Goal: Task Accomplishment & Management: Complete application form

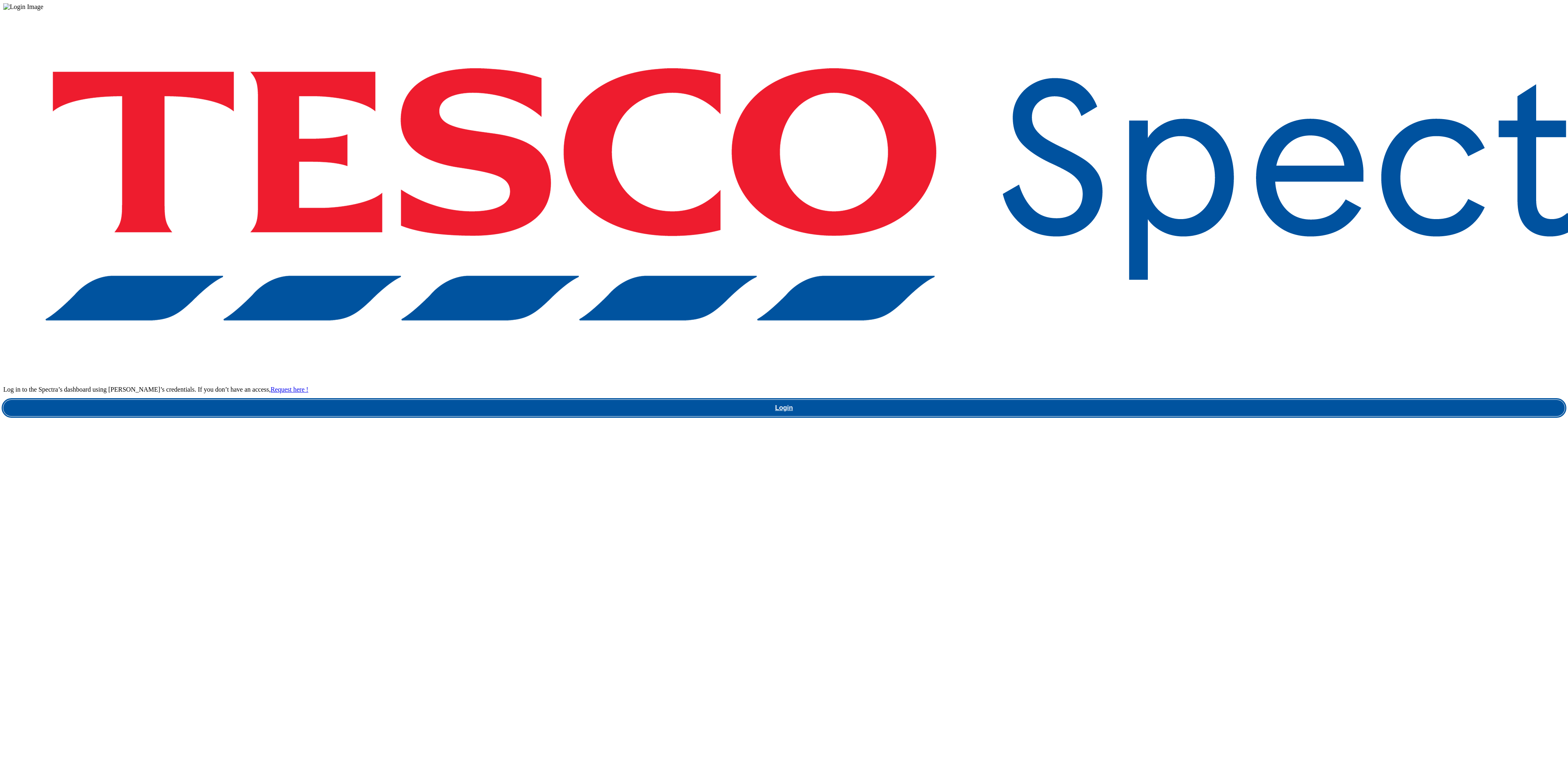
click at [1222, 416] on link "Login" at bounding box center [784, 408] width 1562 height 16
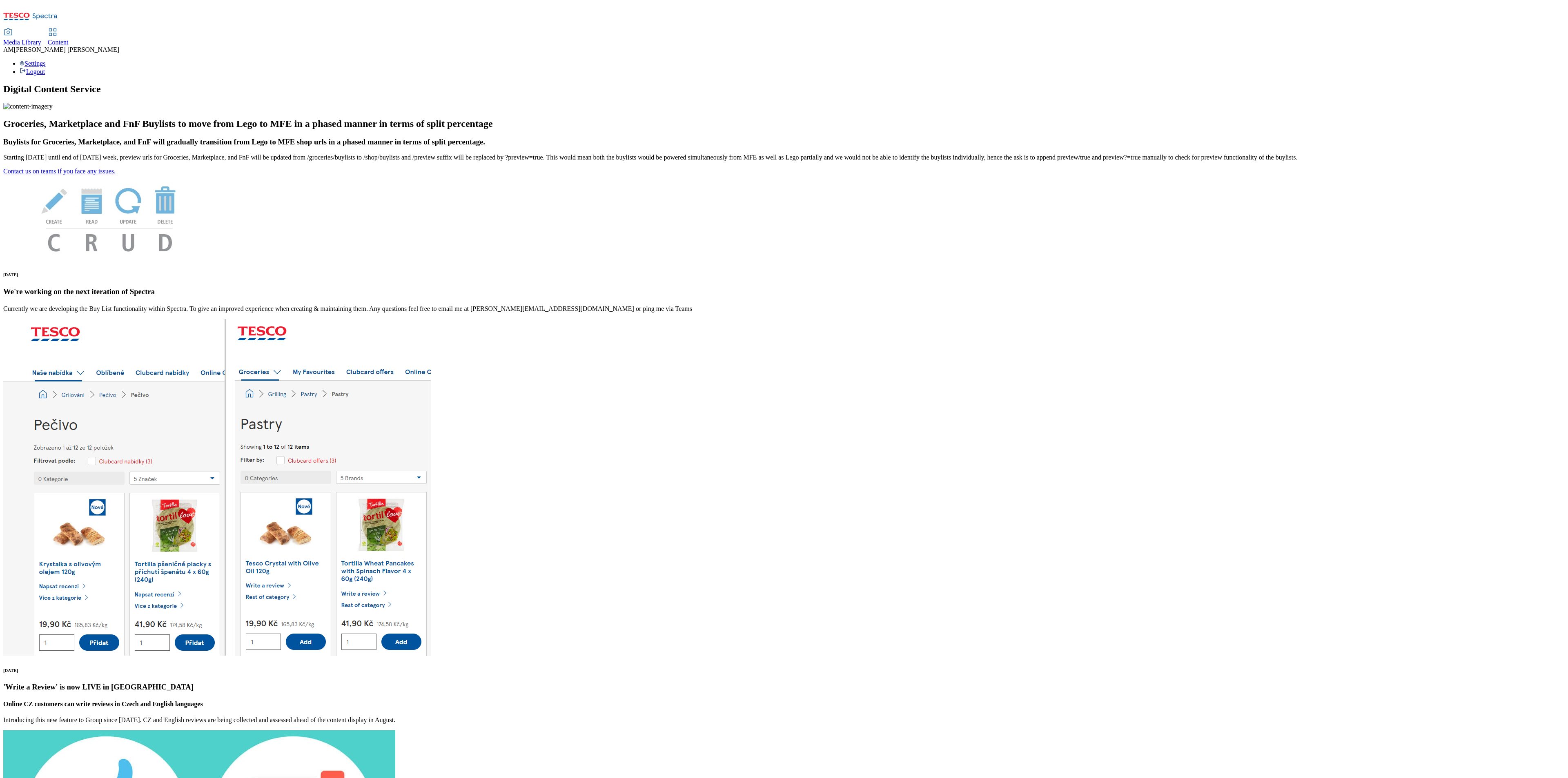
click at [69, 39] on div "Content" at bounding box center [58, 42] width 21 height 7
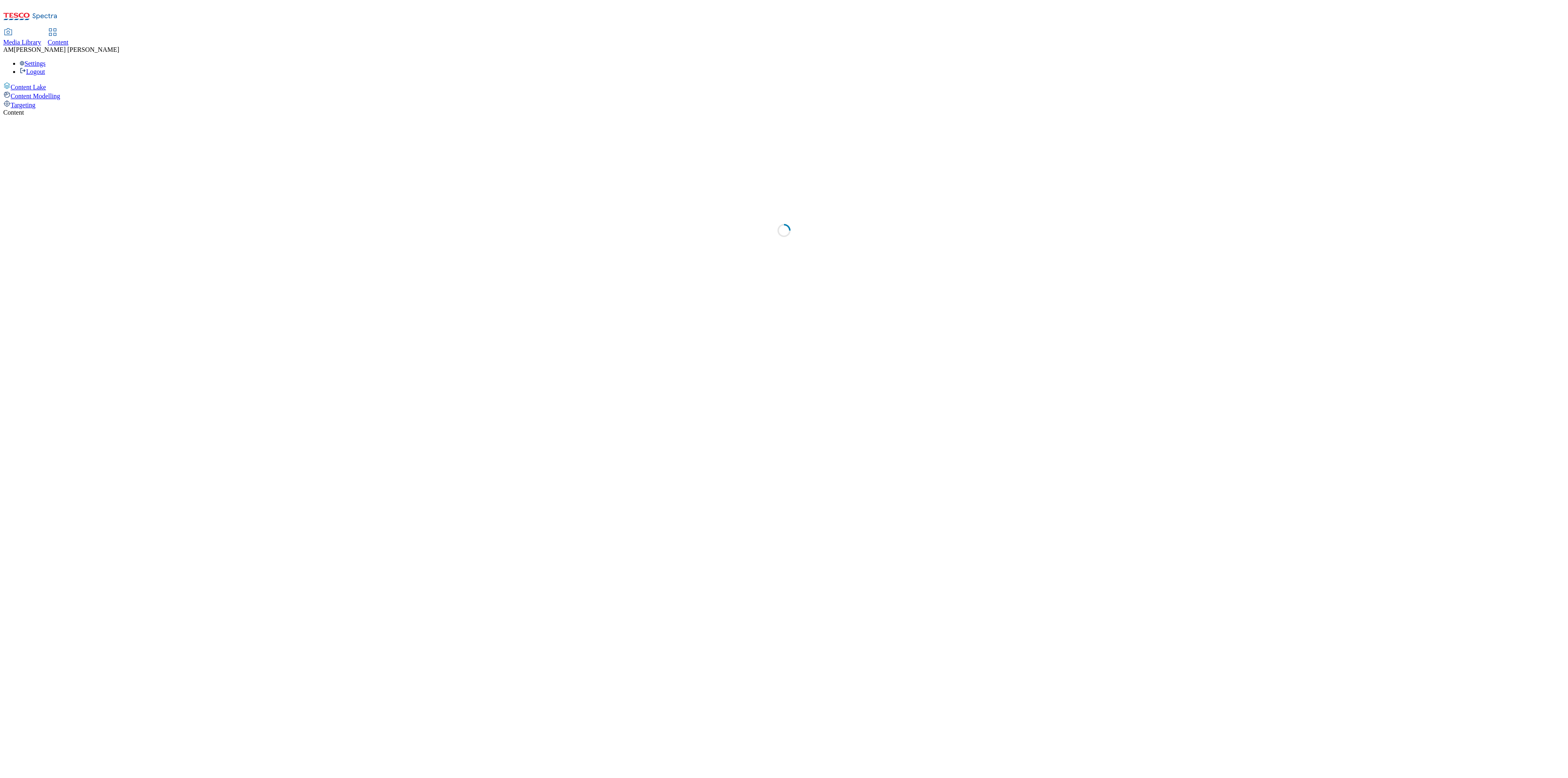
select select "ghs-[GEOGRAPHIC_DATA]"
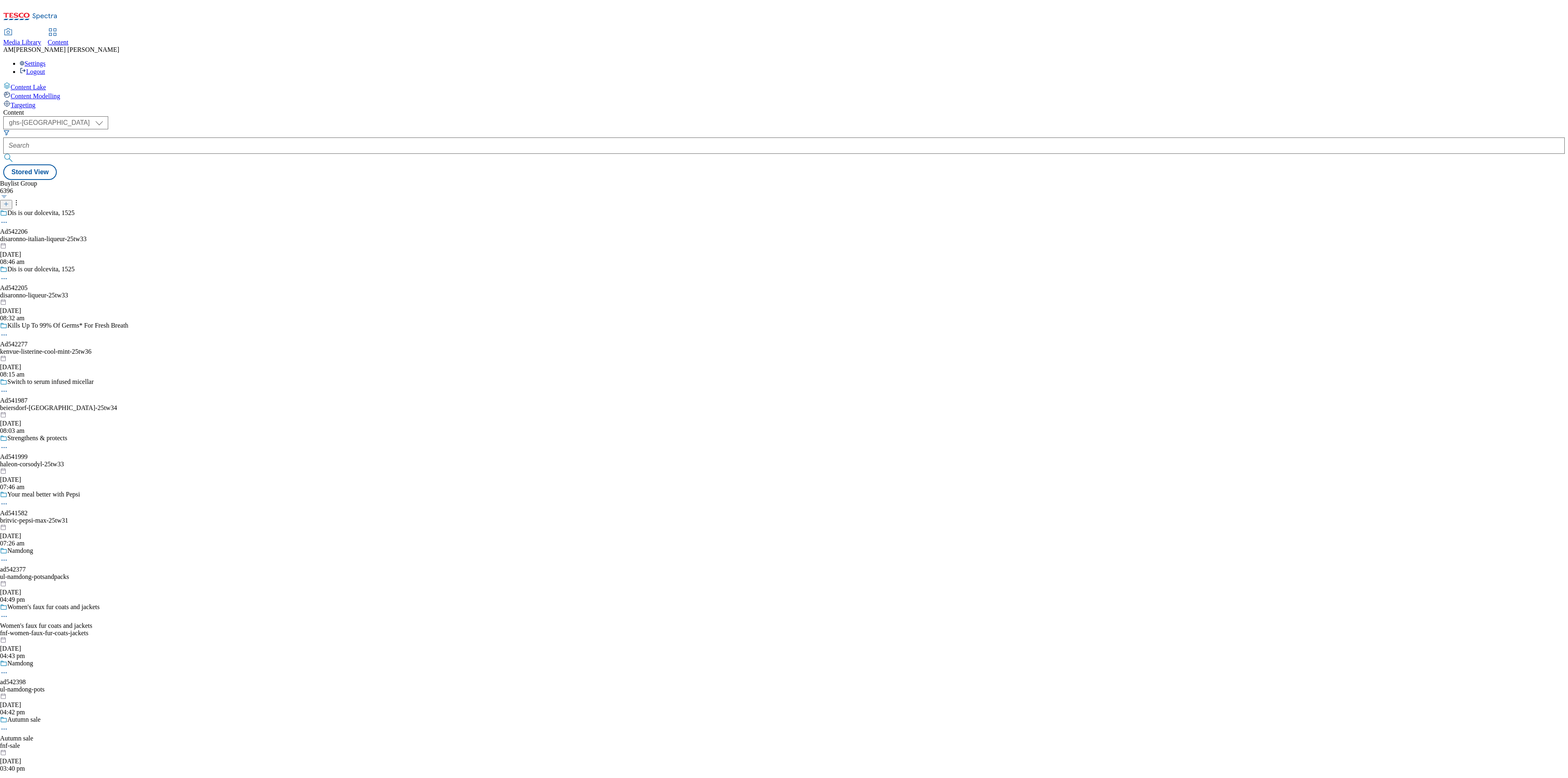
click at [9, 201] on icon at bounding box center [6, 204] width 6 height 6
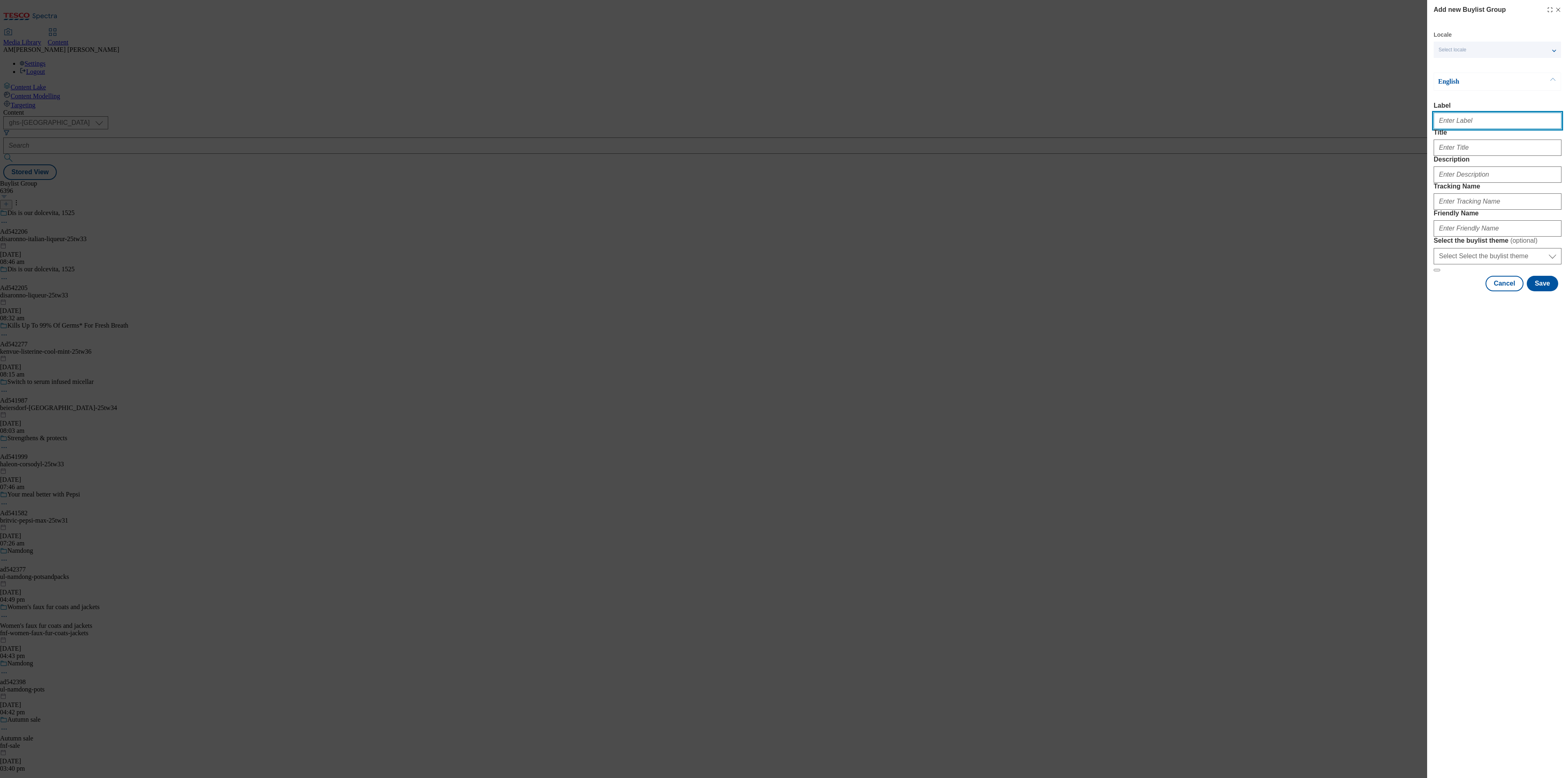
click at [1454, 120] on input "Label" at bounding box center [1497, 121] width 127 height 16
click at [1454, 118] on input "Label" at bounding box center [1497, 121] width 127 height 16
paste input "1325878"
type input "1325878"
click at [1463, 156] on input "Title" at bounding box center [1497, 148] width 127 height 16
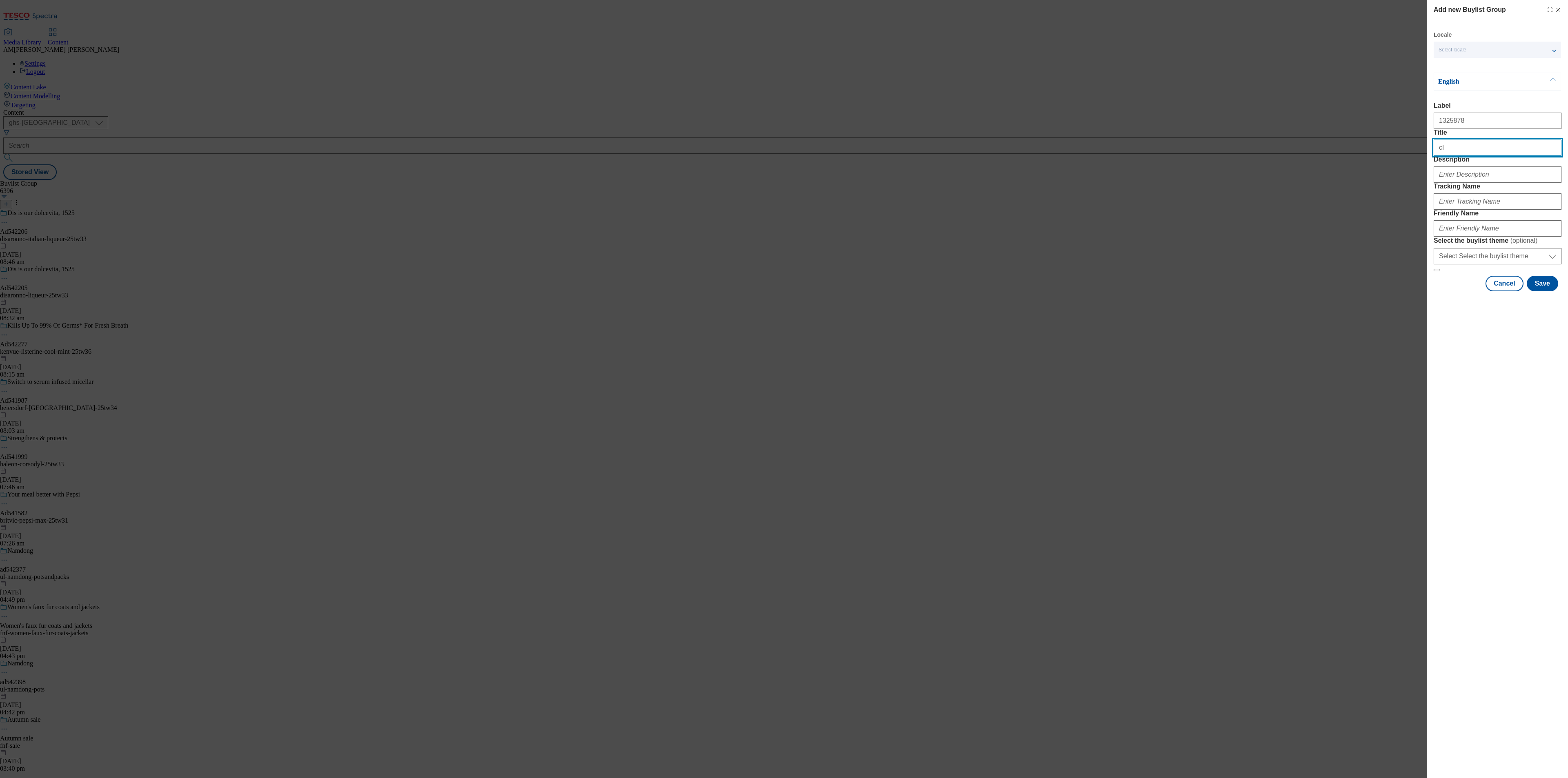
type input "c"
type input "Cif"
click at [1454, 183] on input "Description" at bounding box center [1497, 174] width 127 height 16
drag, startPoint x: 1452, startPoint y: 211, endPoint x: 1411, endPoint y: 208, distance: 41.1
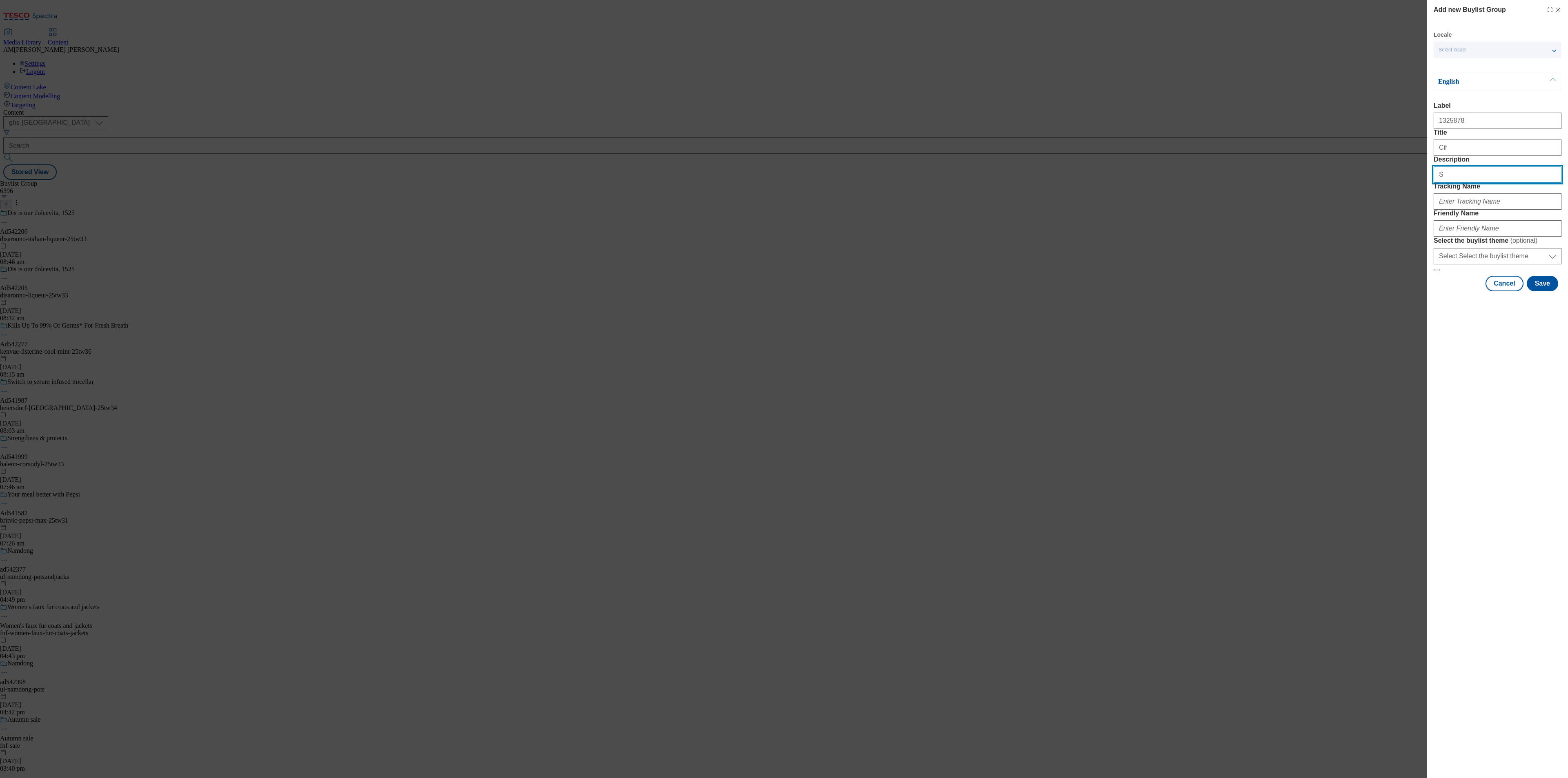
click at [1411, 208] on div "Add new Buylist Group Locale Select locale English Welsh English Label 1325878 …" at bounding box center [784, 389] width 1568 height 778
paste input "ay goodbye to limescale."
type input "Say goodbye to limescale."
click at [1505, 210] on input "Tracking Name" at bounding box center [1497, 201] width 127 height 16
drag, startPoint x: 1462, startPoint y: 124, endPoint x: 1431, endPoint y: 123, distance: 31.0
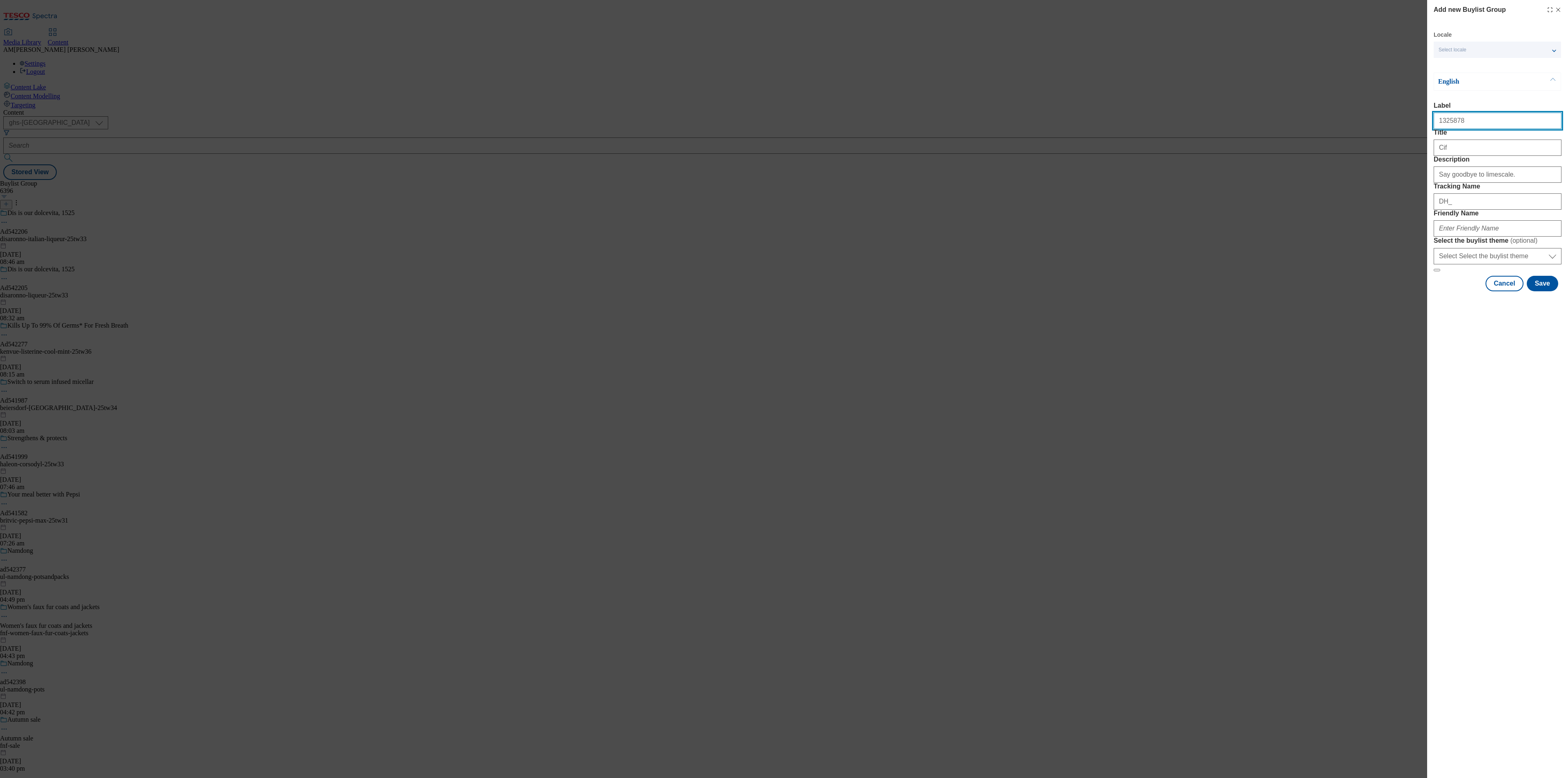
click at [1431, 123] on div "Add new Buylist Group Locale Select locale English Welsh English Label 1325878 …" at bounding box center [1497, 146] width 141 height 293
click at [1468, 210] on input "DH_" at bounding box center [1497, 201] width 127 height 16
paste input "1325878"
type input "DH_1325878"
click at [1458, 237] on input "Friendly Name" at bounding box center [1497, 229] width 127 height 16
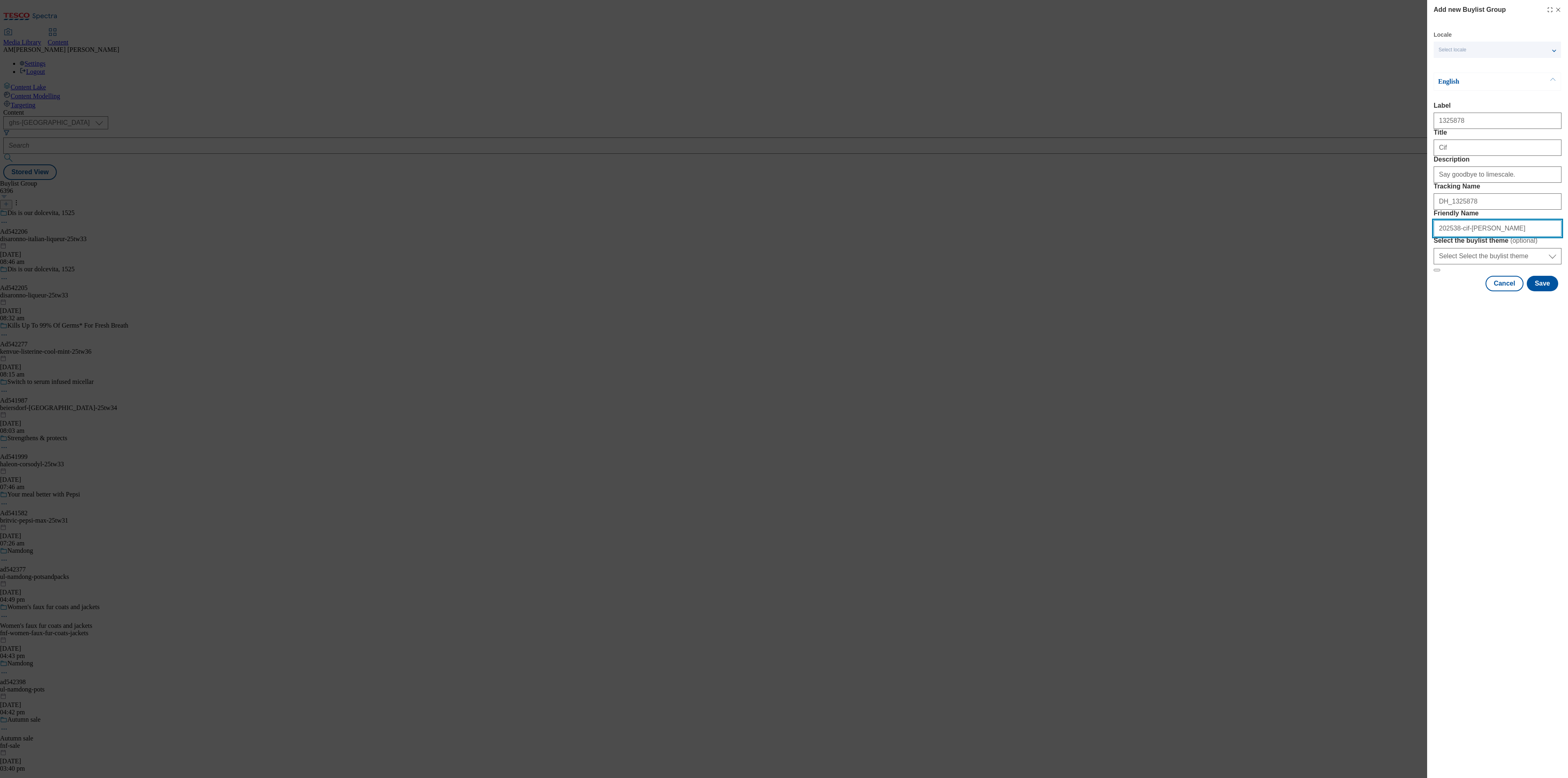
type input "202538-cif-[PERSON_NAME]"
click at [1495, 264] on select "Select Select the buylist theme default fandf" at bounding box center [1497, 256] width 127 height 16
select select "default"
click at [1433, 264] on select "Select Select the buylist theme default fandf" at bounding box center [1497, 256] width 127 height 16
click at [1499, 183] on input "Say goodbye to limescale." at bounding box center [1497, 174] width 127 height 16
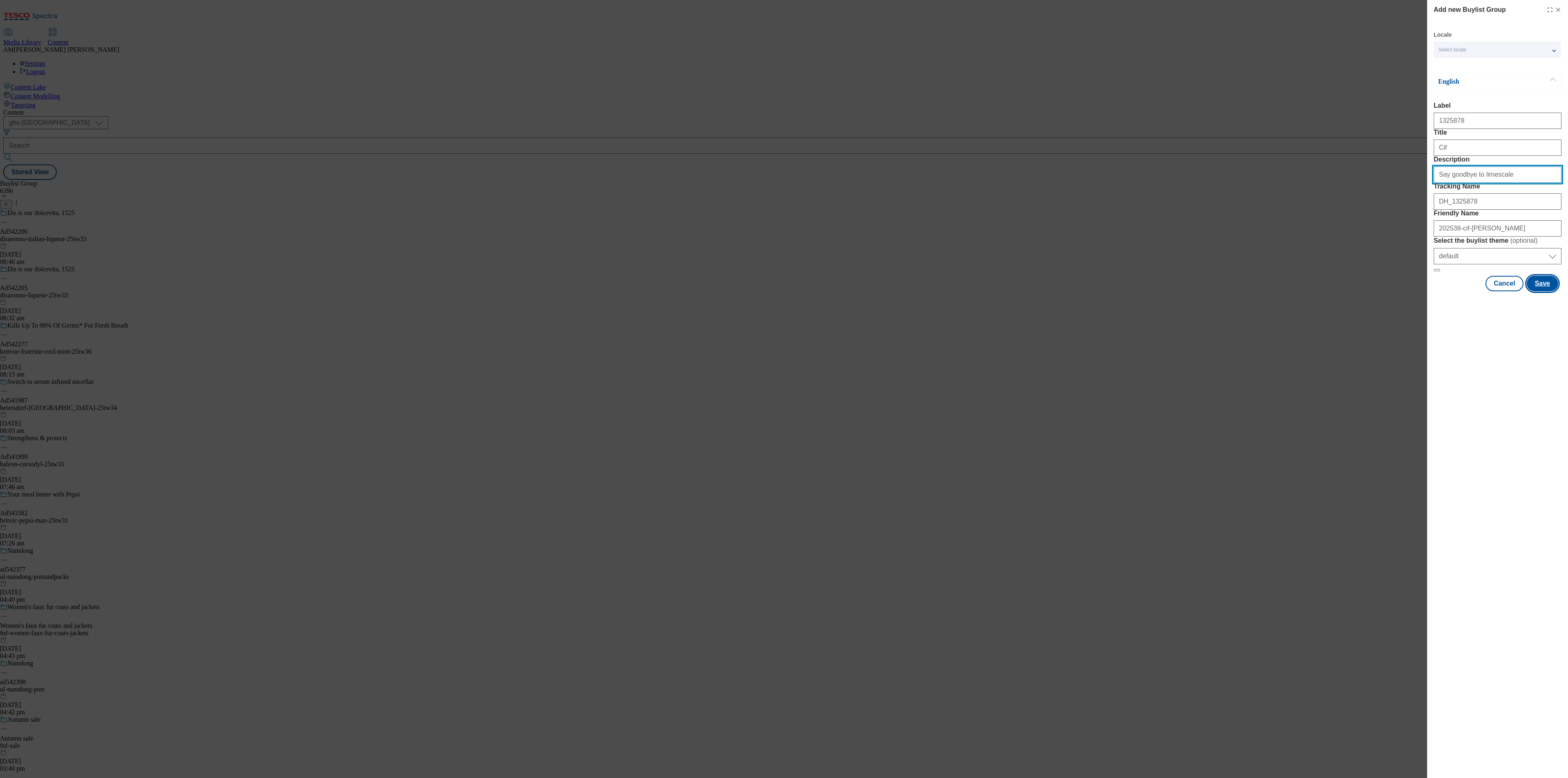
type input "Say goodbye to limescale"
click at [1549, 291] on button "Save" at bounding box center [1542, 283] width 32 height 15
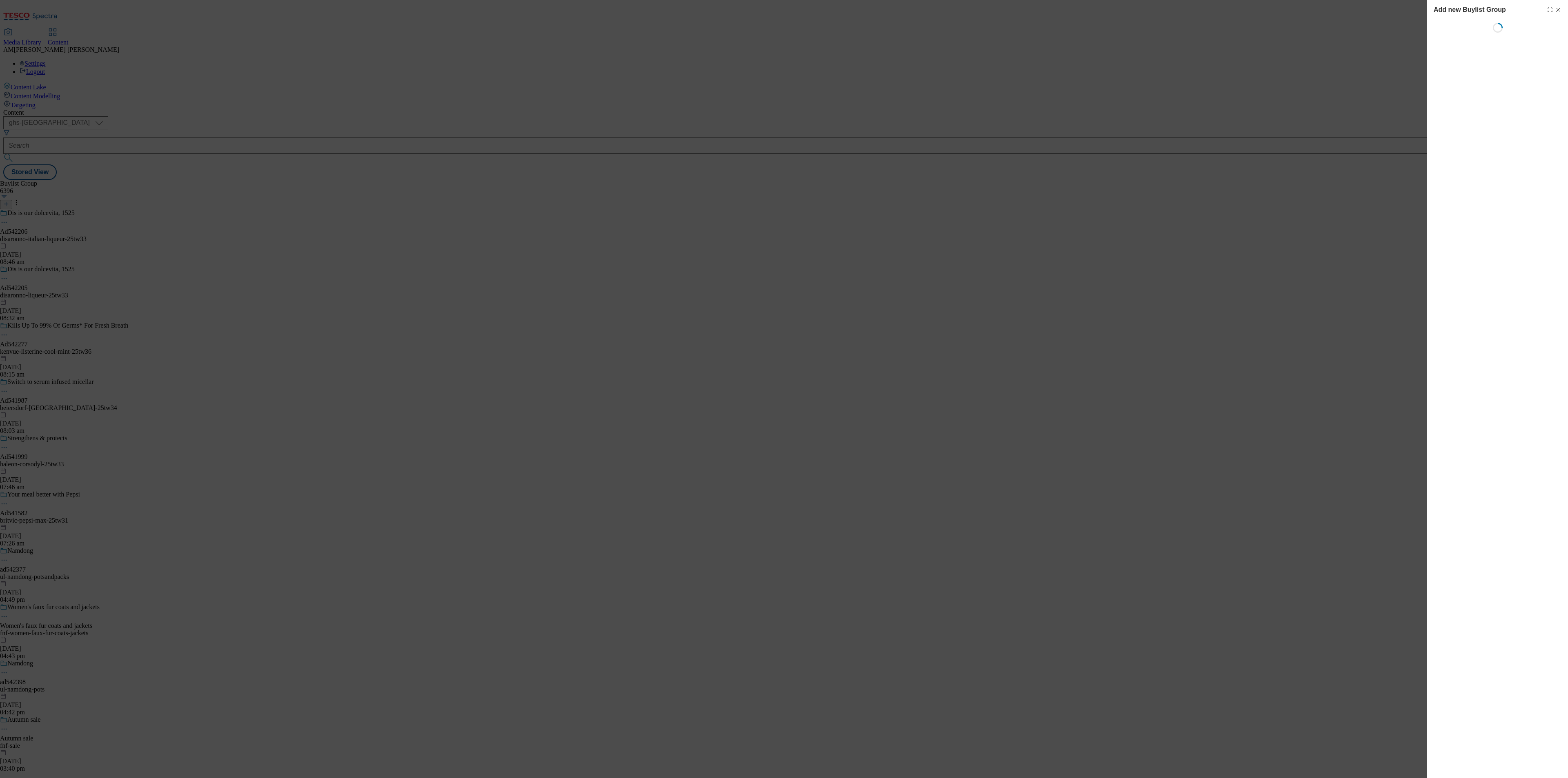
select select "default"
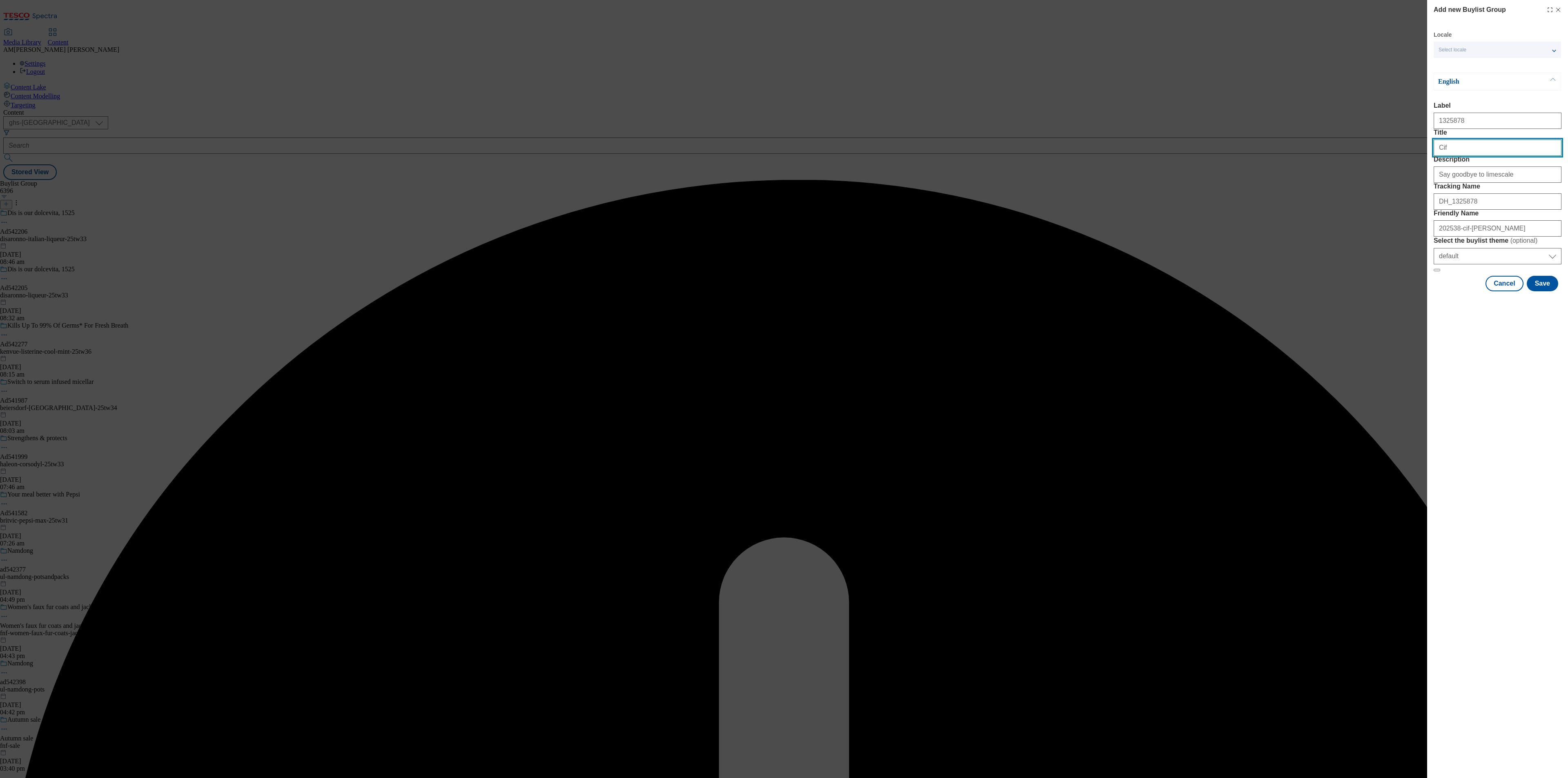
click at [1436, 156] on input "Cif" at bounding box center [1497, 148] width 127 height 16
type input "Cif"
click at [1537, 291] on button "Save" at bounding box center [1542, 283] width 32 height 15
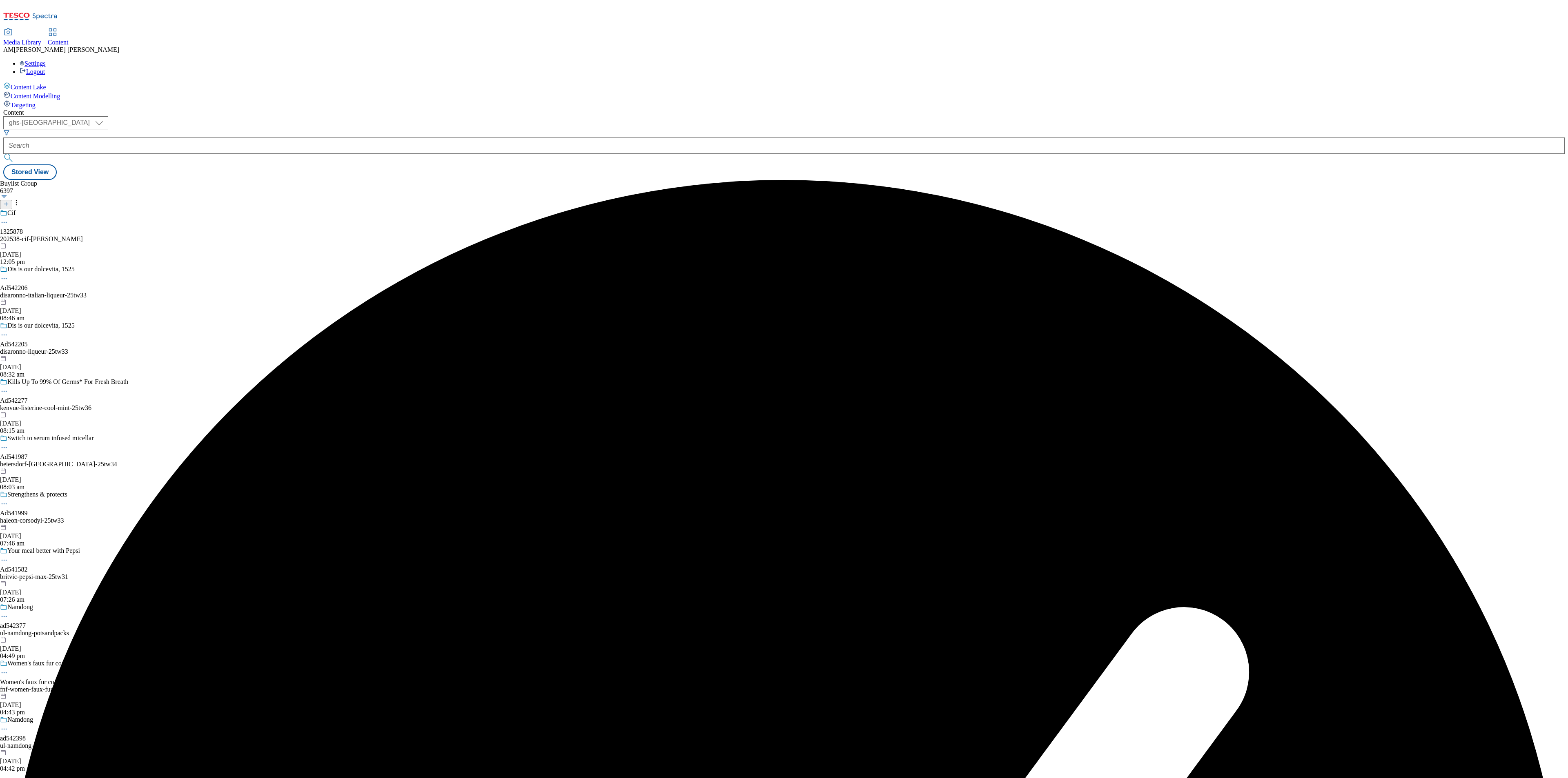
click at [128, 235] on div "202538-cif-[PERSON_NAME]" at bounding box center [64, 239] width 128 height 7
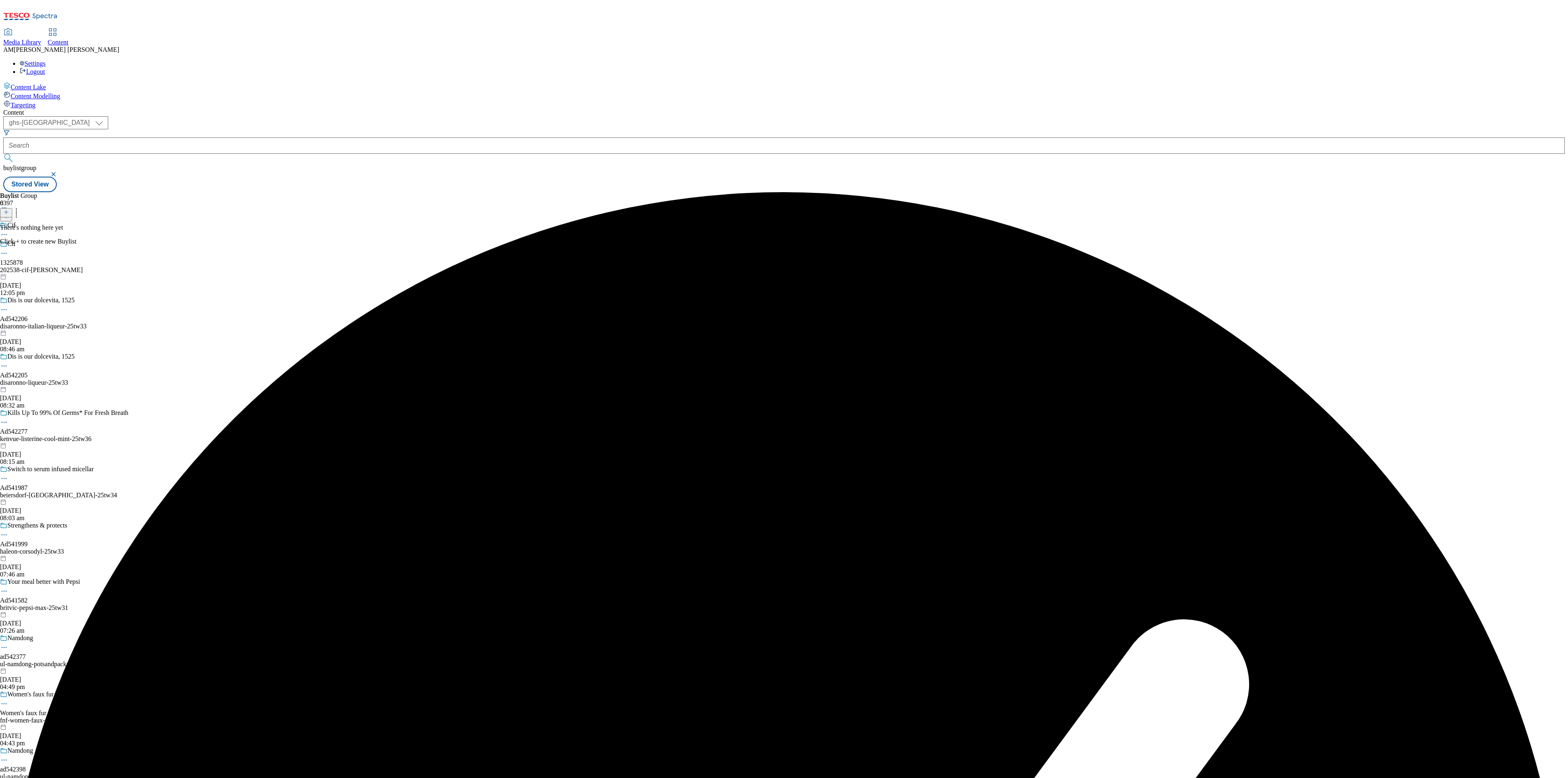
click at [9, 209] on icon at bounding box center [6, 212] width 6 height 6
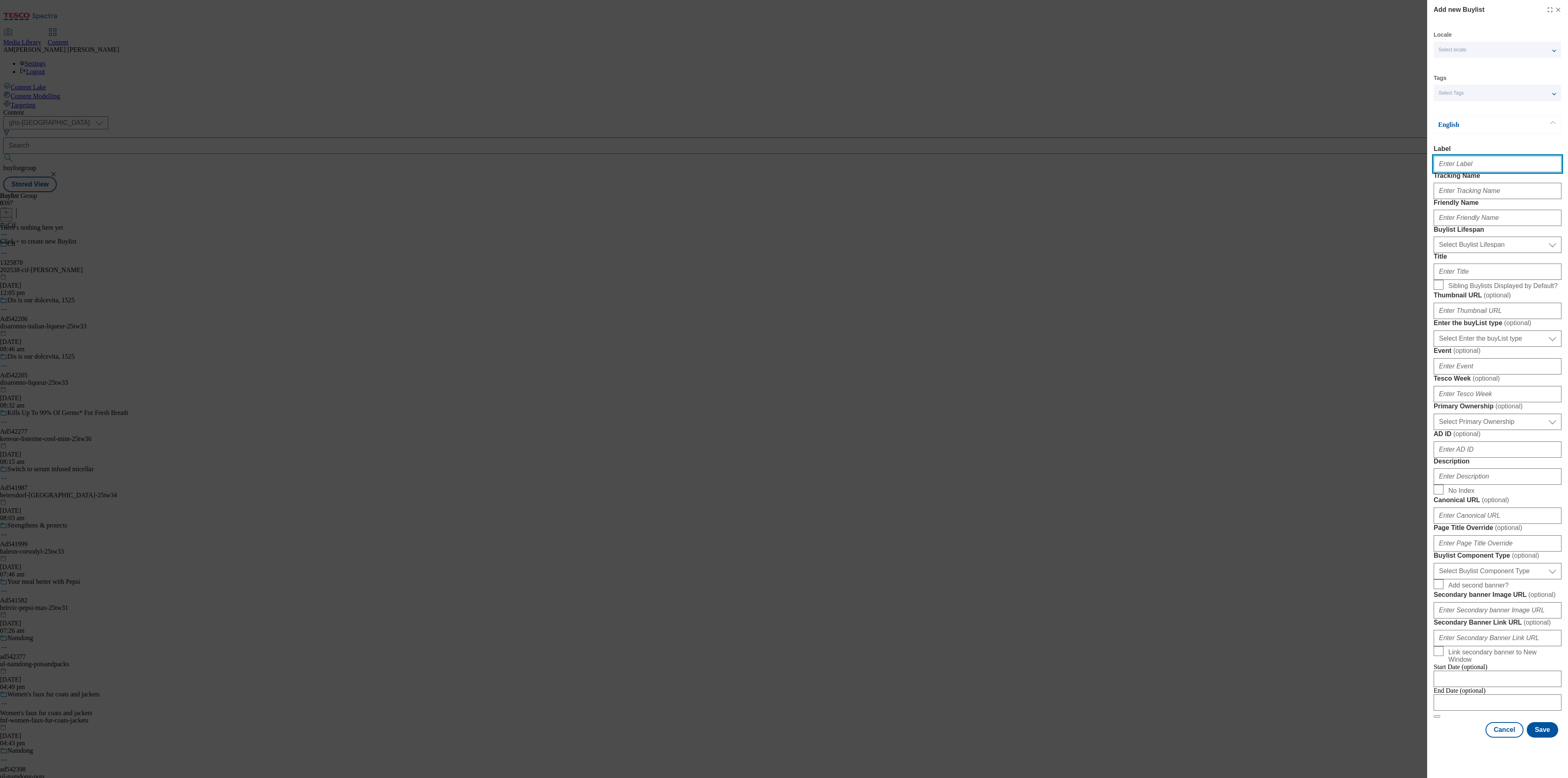
click at [1462, 164] on input "Label" at bounding box center [1497, 164] width 127 height 16
paste input "1325878"
type input "1325878"
click at [1460, 200] on input "Tracking Name" at bounding box center [1497, 191] width 127 height 16
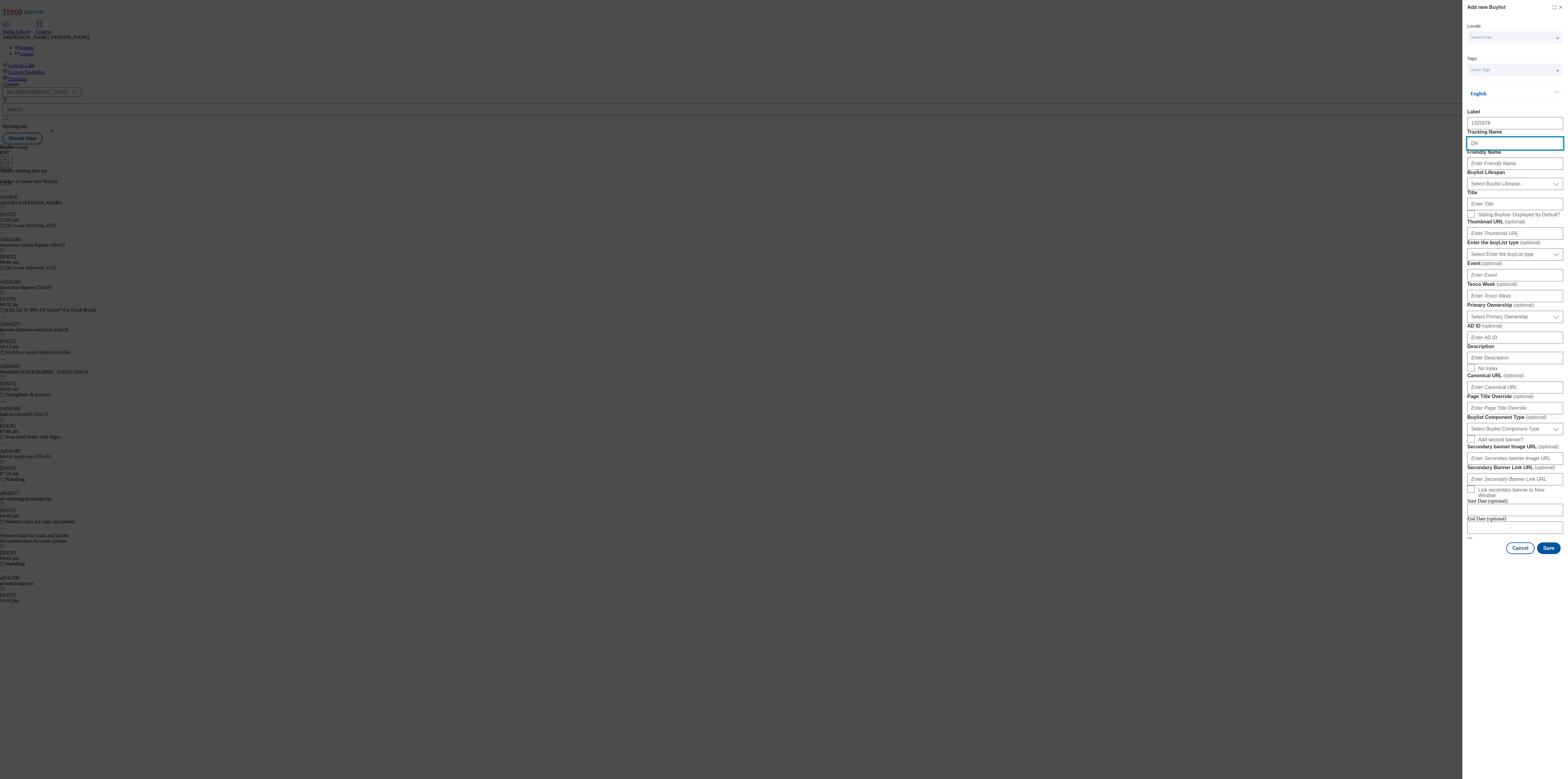
paste input "1325878"
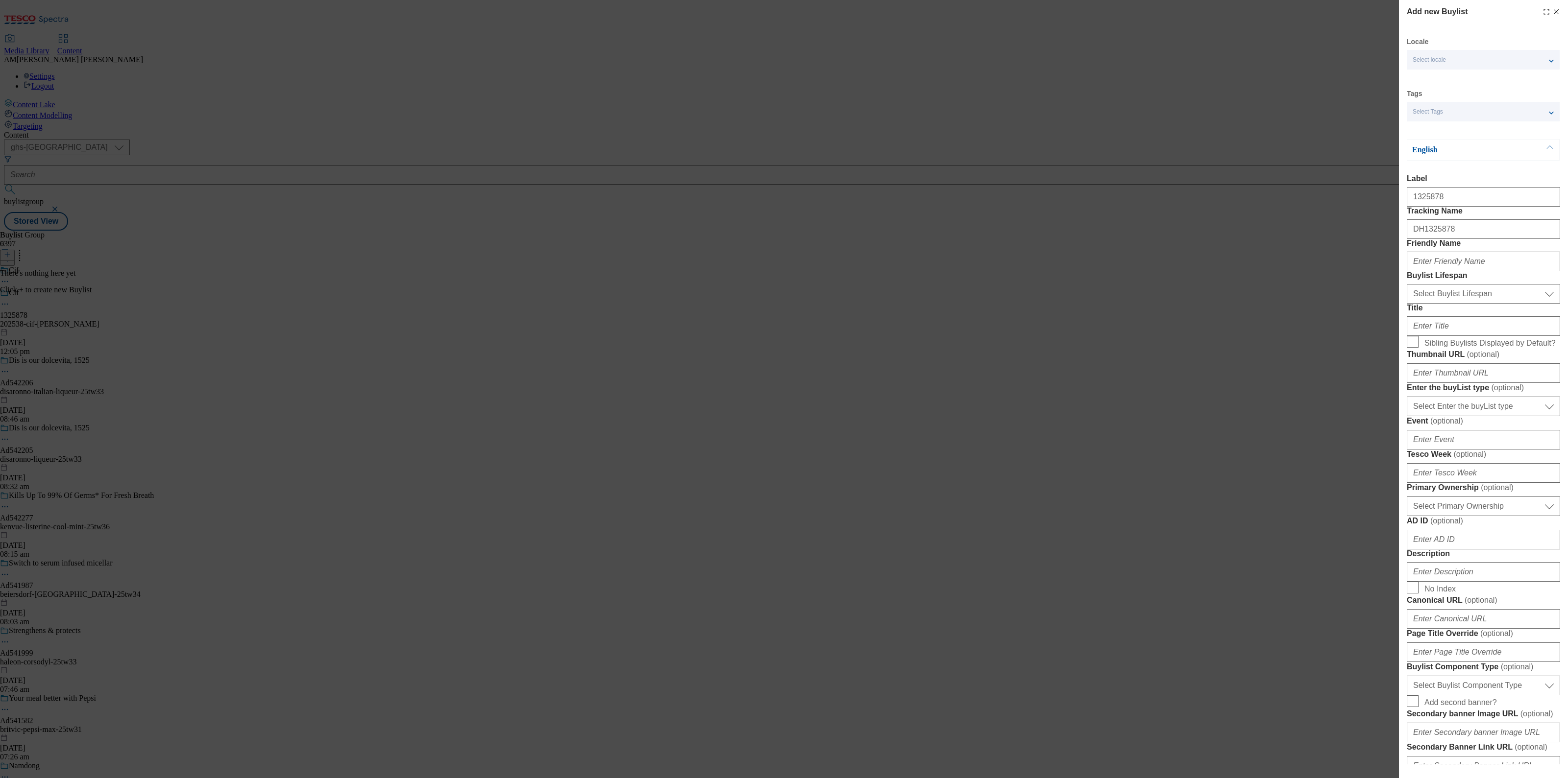
drag, startPoint x: 2436, startPoint y: 2, endPoint x: 1206, endPoint y: 189, distance: 1244.1
click at [1199, 184] on div "Add new Buylist Locale Select locale English Welsh Tags Select Tags fnf marketp…" at bounding box center [784, 389] width 1568 height 778
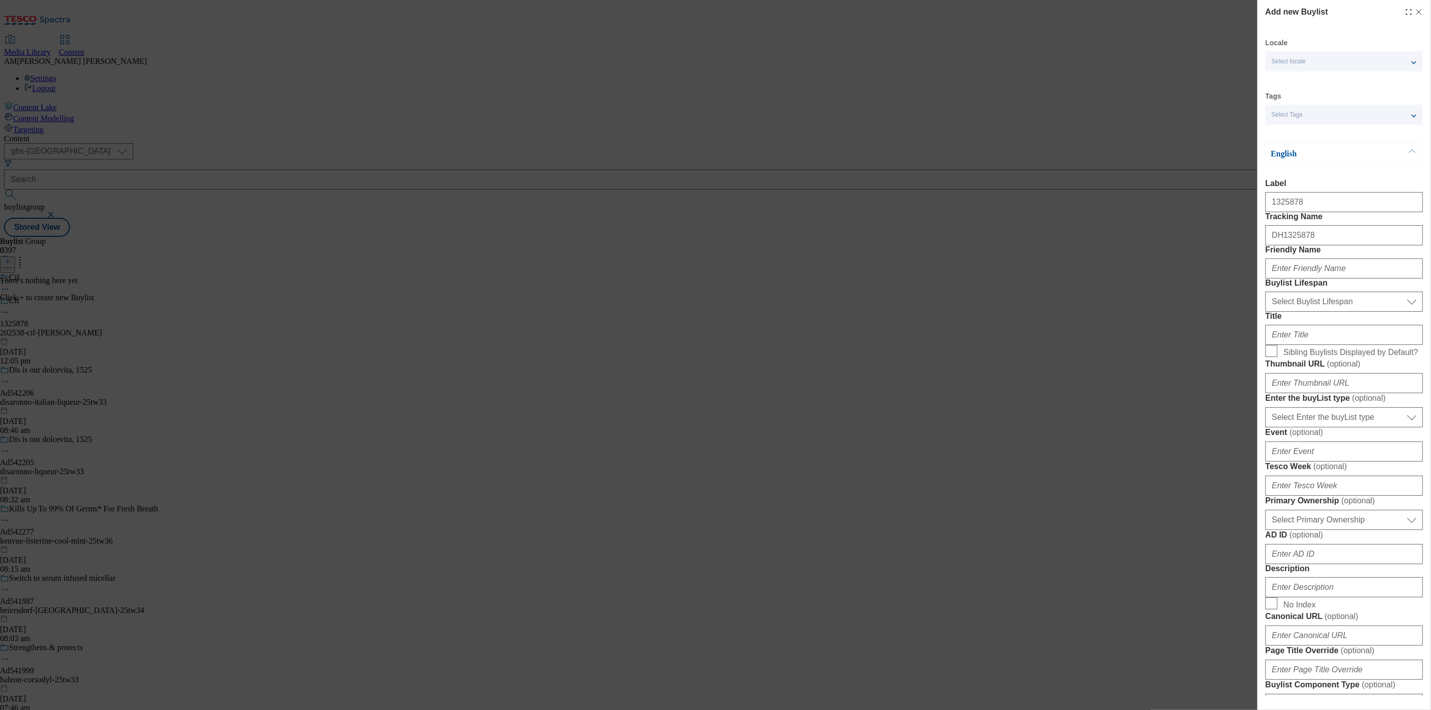
drag, startPoint x: 1594, startPoint y: 1, endPoint x: 1167, endPoint y: 216, distance: 478.6
click at [1167, 216] on div "Add new Buylist Locale Select locale English Welsh Tags Select Tags fnf marketp…" at bounding box center [715, 355] width 1431 height 710
click at [1277, 246] on input "DH1325878" at bounding box center [1343, 235] width 157 height 20
drag, startPoint x: 1279, startPoint y: 258, endPoint x: 1284, endPoint y: 281, distance: 23.8
click at [1278, 246] on input "DH1325878" at bounding box center [1343, 235] width 157 height 20
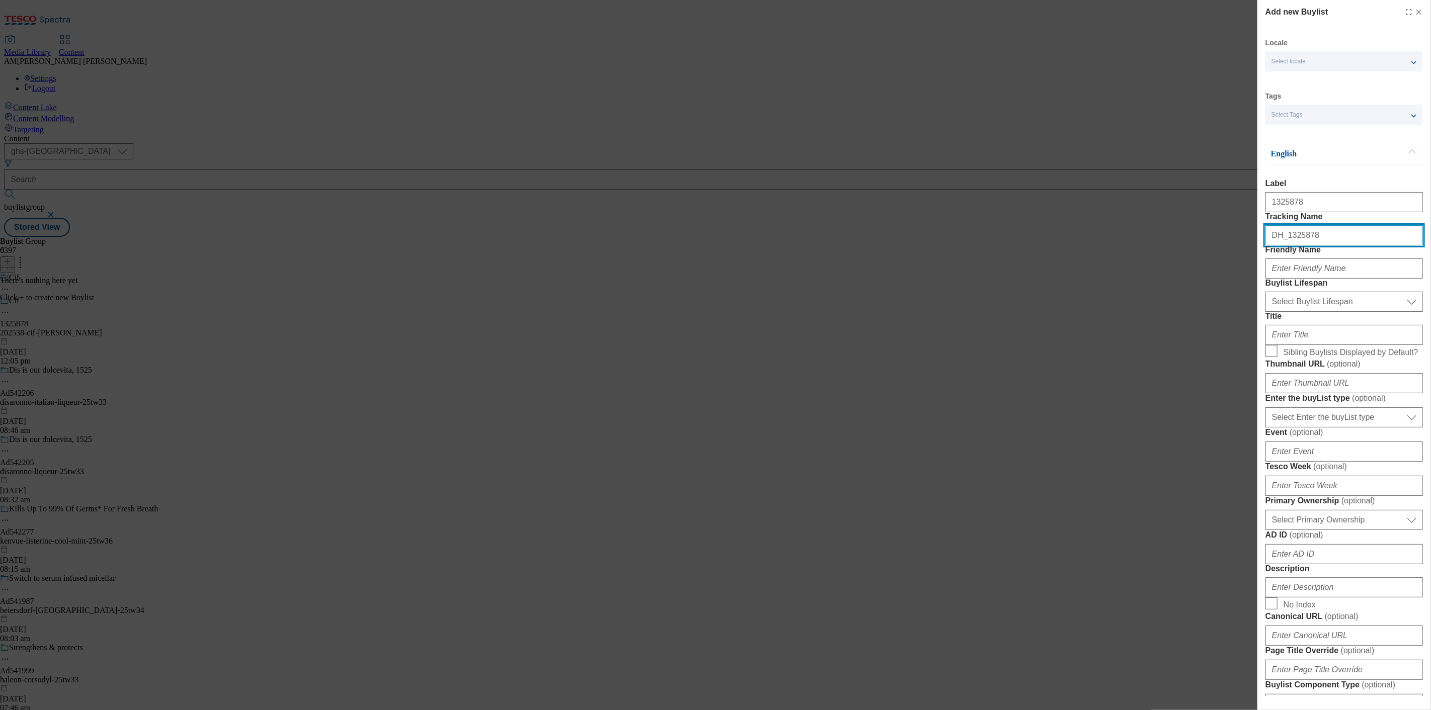
type input "DH_1325878"
click at [1298, 279] on input "Friendly Name" at bounding box center [1343, 269] width 157 height 20
type input "202538-cif-[PERSON_NAME]"
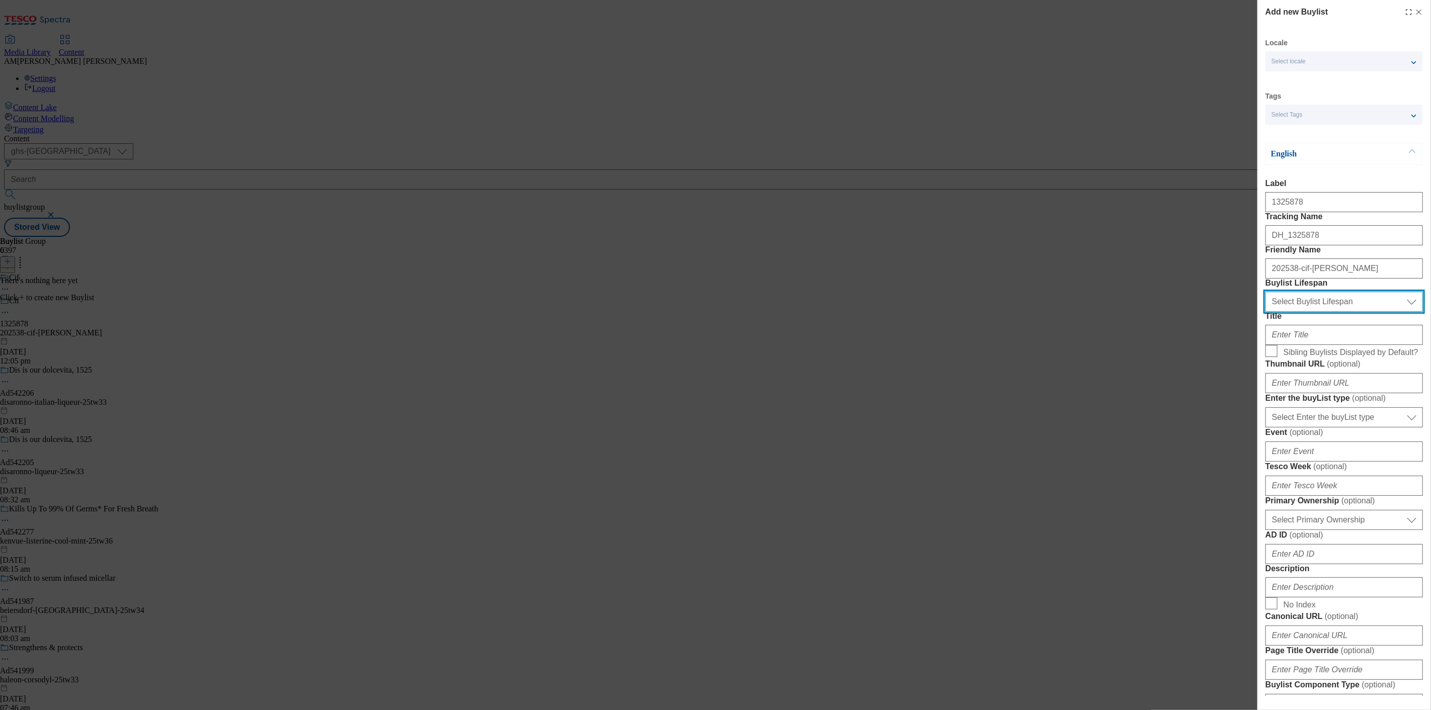
drag, startPoint x: 1362, startPoint y: 361, endPoint x: 1354, endPoint y: 359, distance: 7.8
click at [1362, 312] on select "Select Buylist Lifespan evergreen seasonal tactical" at bounding box center [1343, 302] width 157 height 20
select select "evergreen"
click at [1265, 312] on select "Select Buylist Lifespan evergreen seasonal tactical" at bounding box center [1343, 302] width 157 height 20
click at [1312, 345] on input "Title" at bounding box center [1343, 335] width 157 height 20
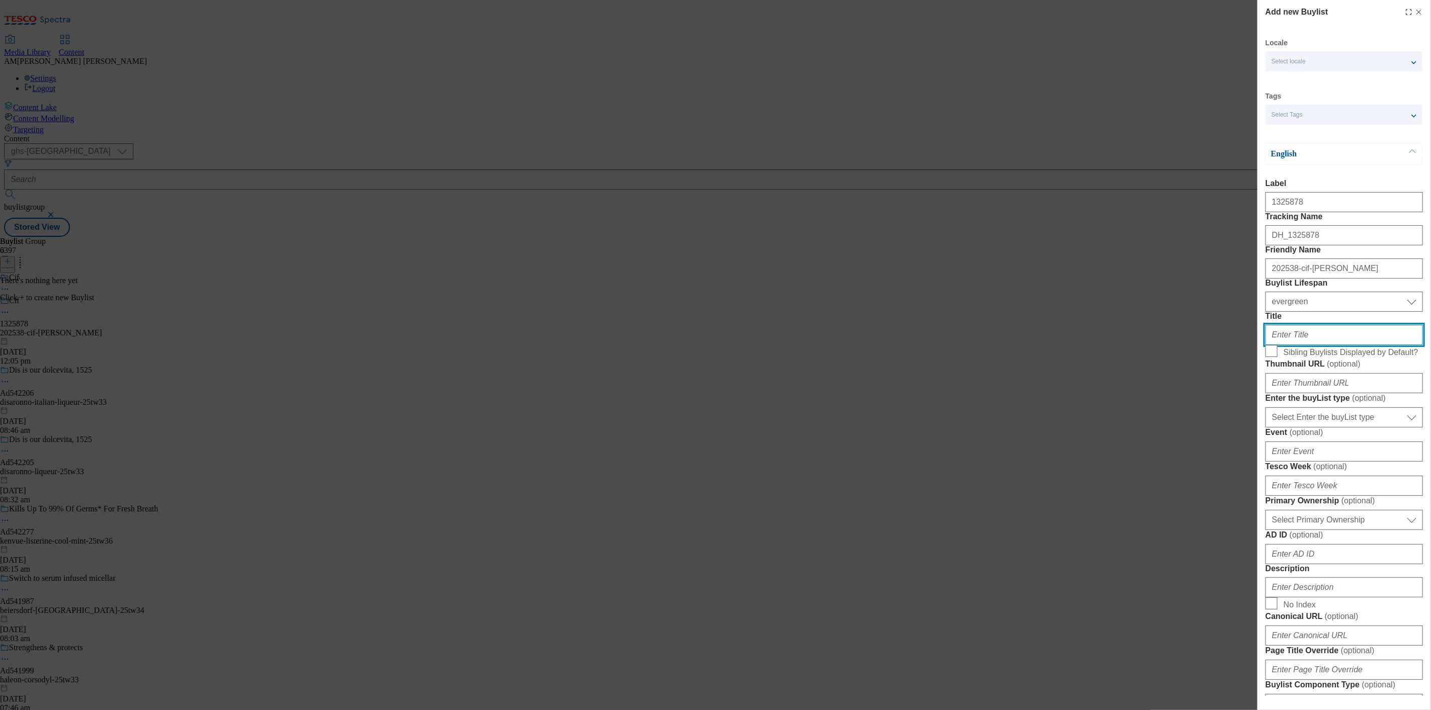
paste input "Say goodbye to limescale."
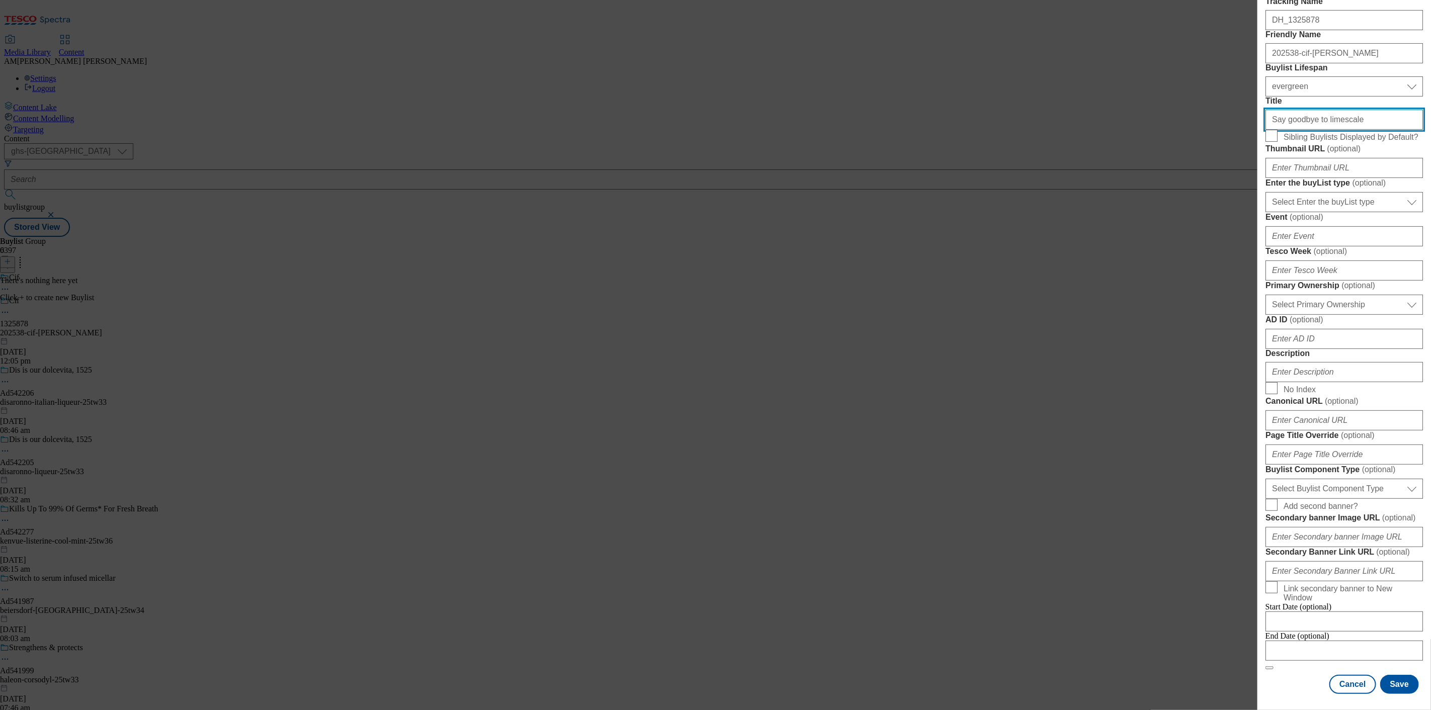
scroll to position [588, 0]
type input "Say goodbye to limescale"
click at [1321, 612] on input "Modal" at bounding box center [1343, 622] width 157 height 20
select select "2025"
select select "September"
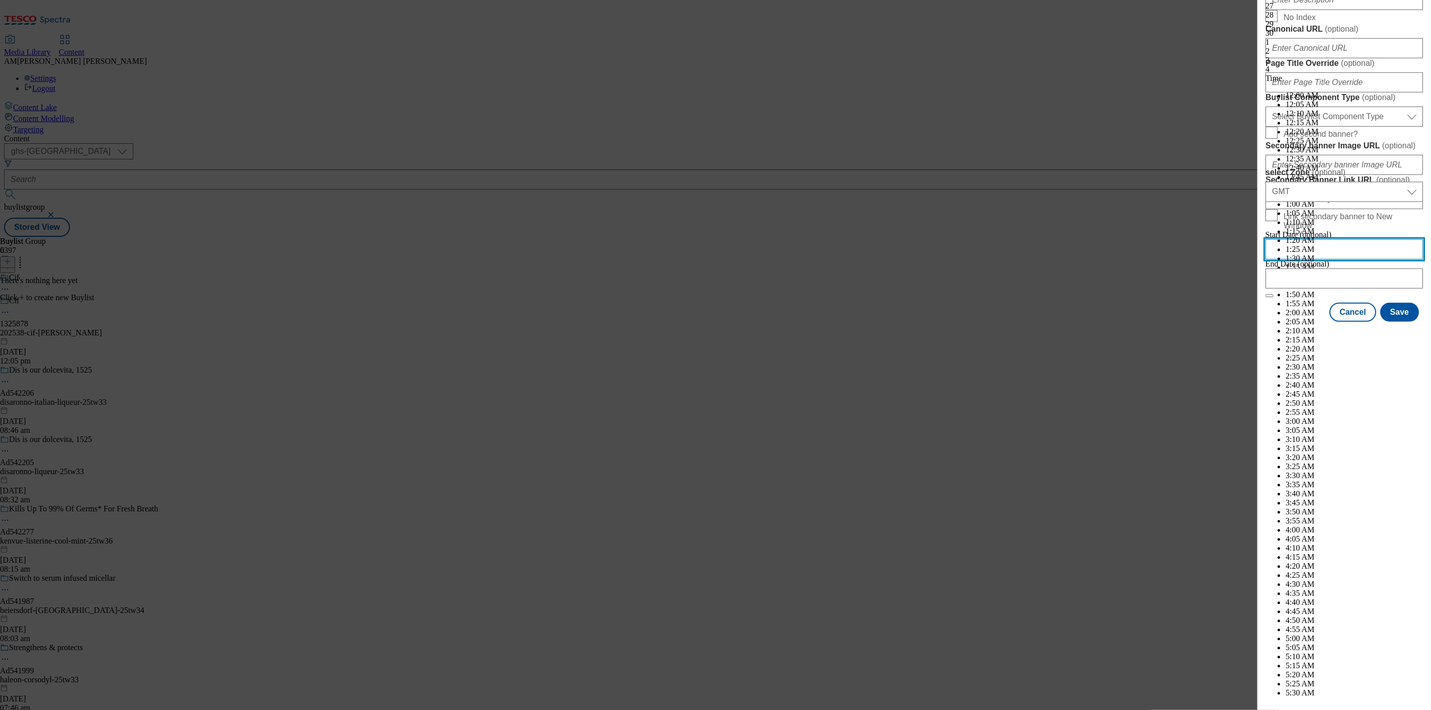
scroll to position [2669, 0]
click at [1325, 38] on div "30" at bounding box center [1343, 33] width 157 height 9
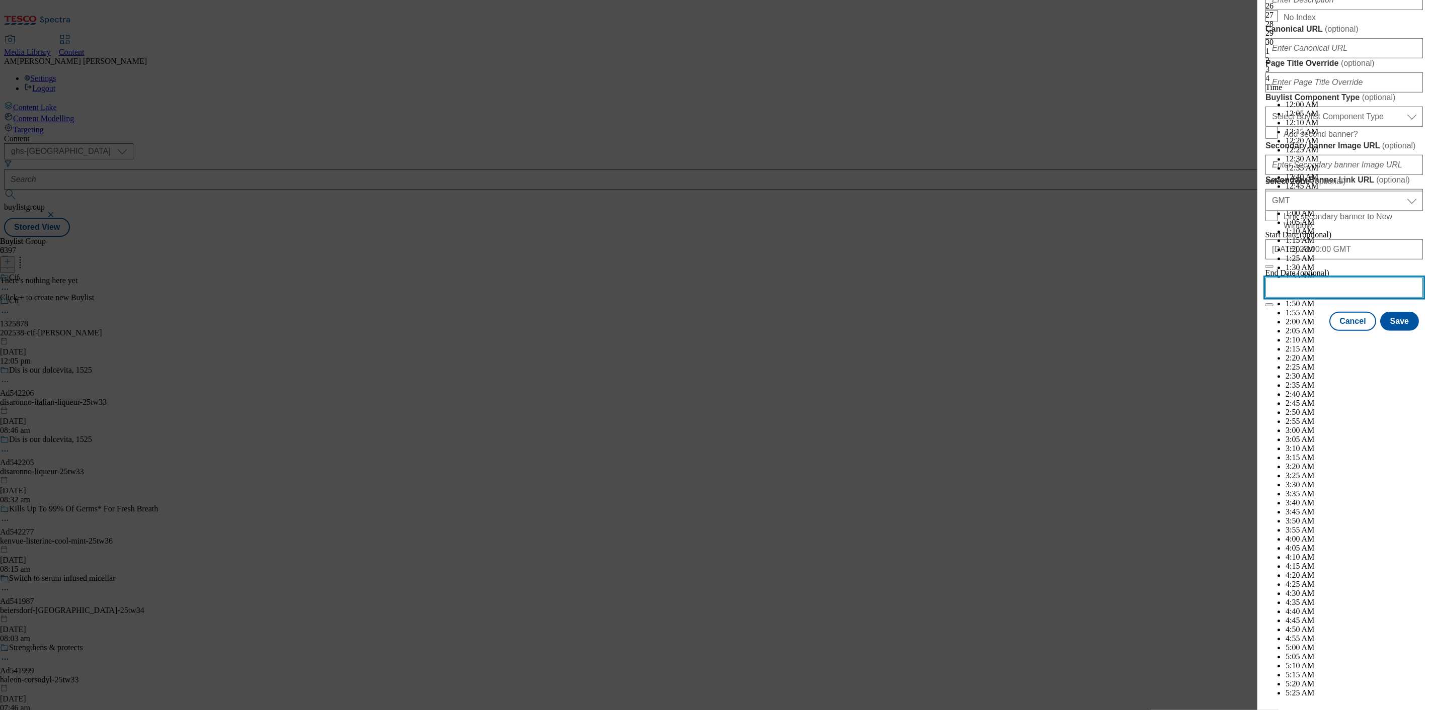
click at [1316, 298] on input "Modal" at bounding box center [1343, 288] width 157 height 20
select select "2025"
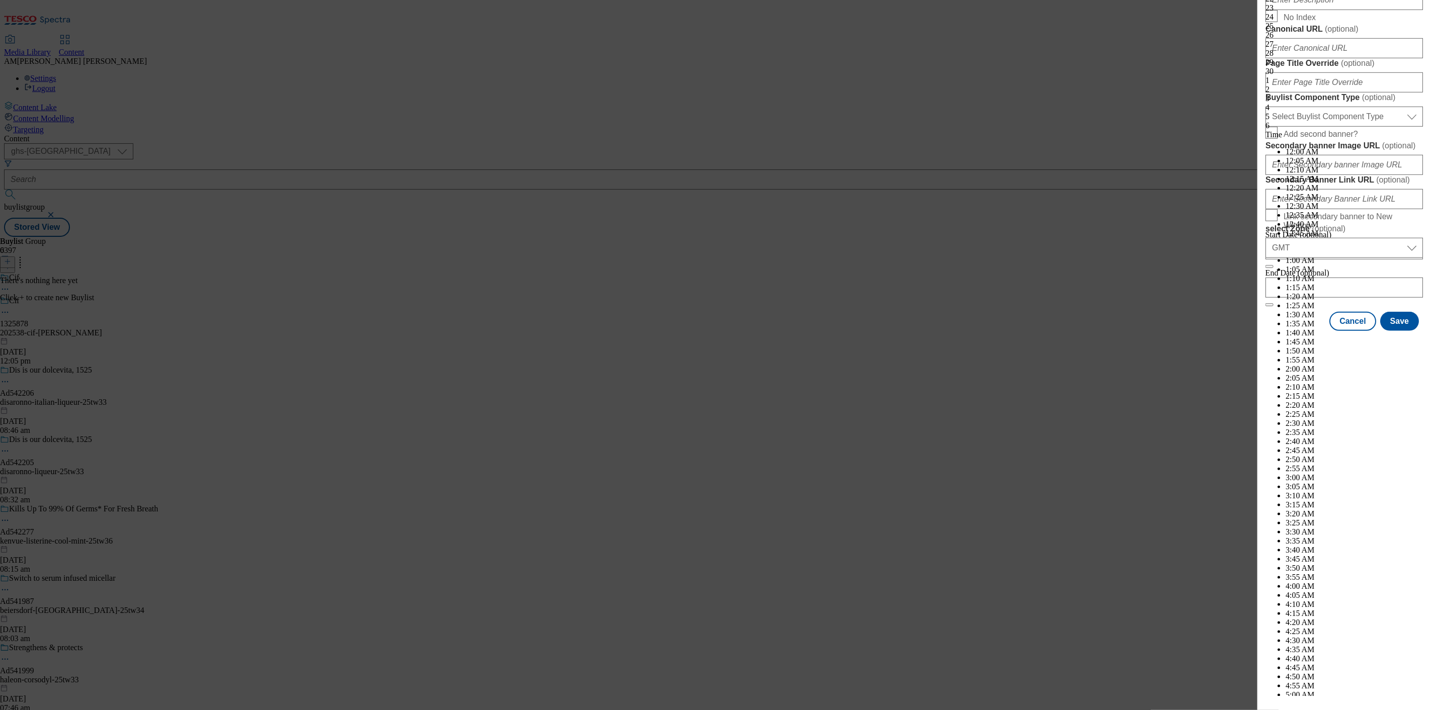
select select "December"
click at [1315, 94] on div "30" at bounding box center [1343, 89] width 157 height 9
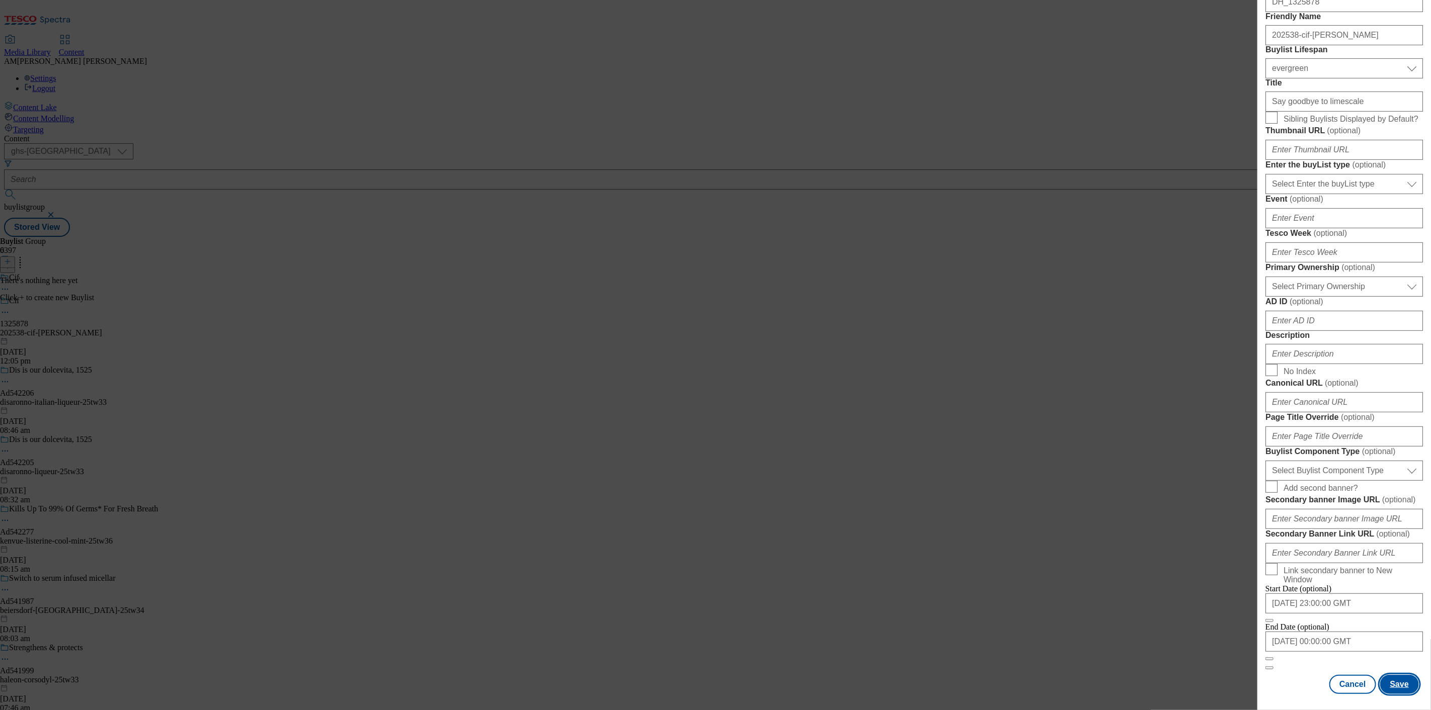
click at [1386, 675] on button "Save" at bounding box center [1399, 684] width 39 height 19
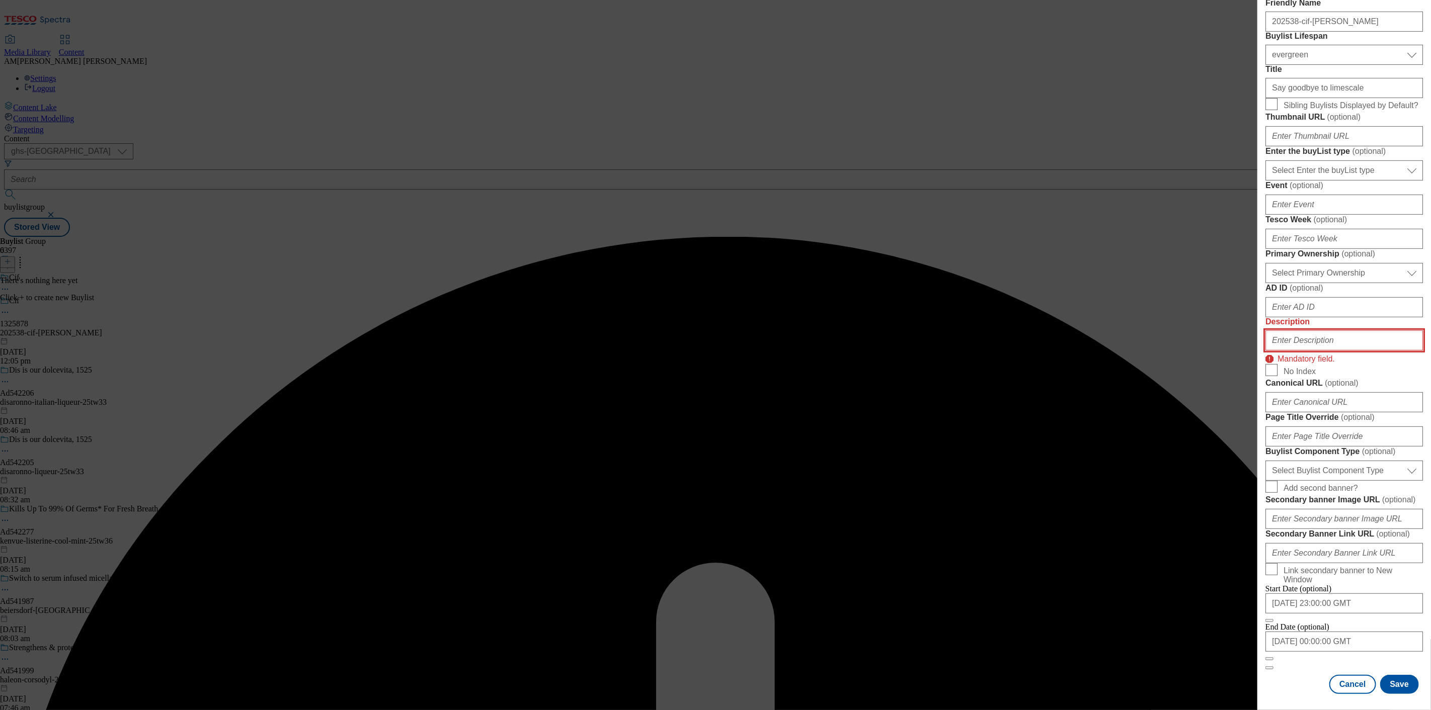
click at [1295, 331] on input "Description" at bounding box center [1343, 341] width 157 height 20
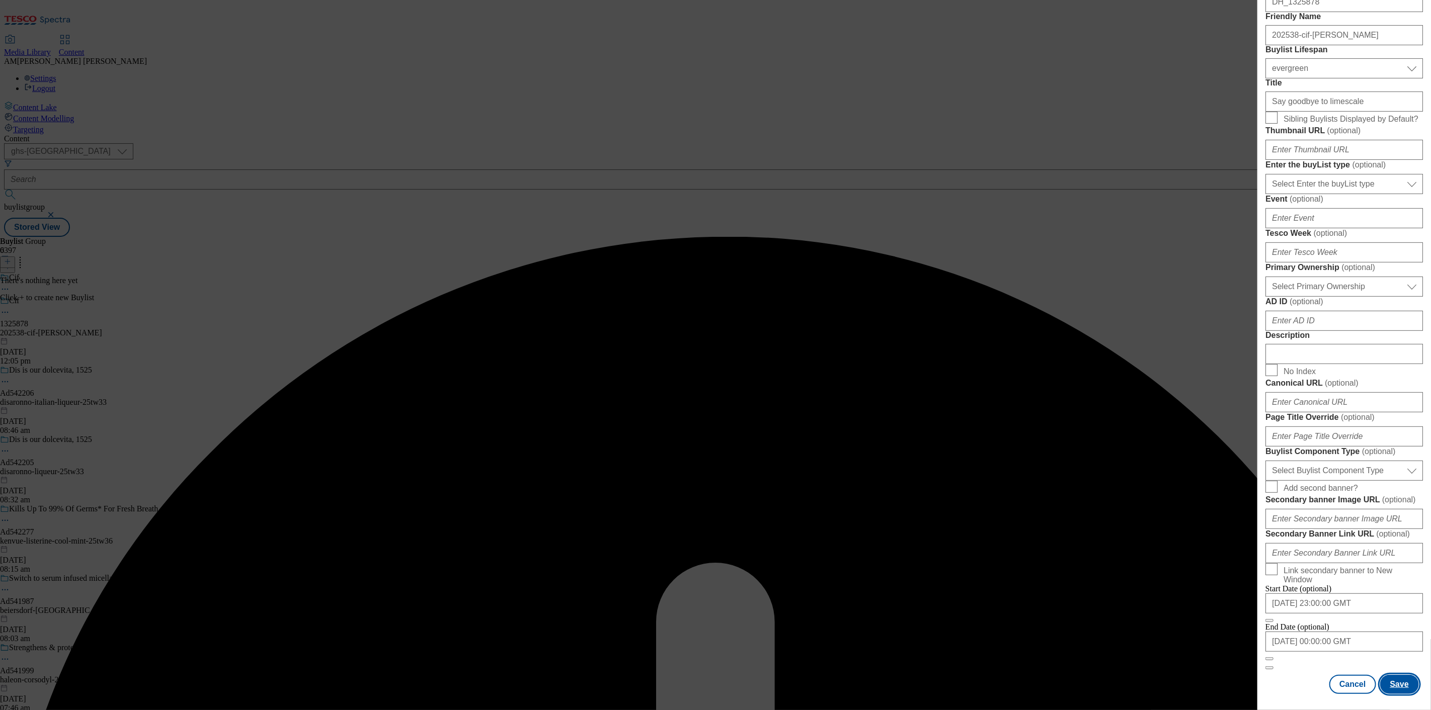
click at [1388, 676] on button "Save" at bounding box center [1399, 684] width 39 height 19
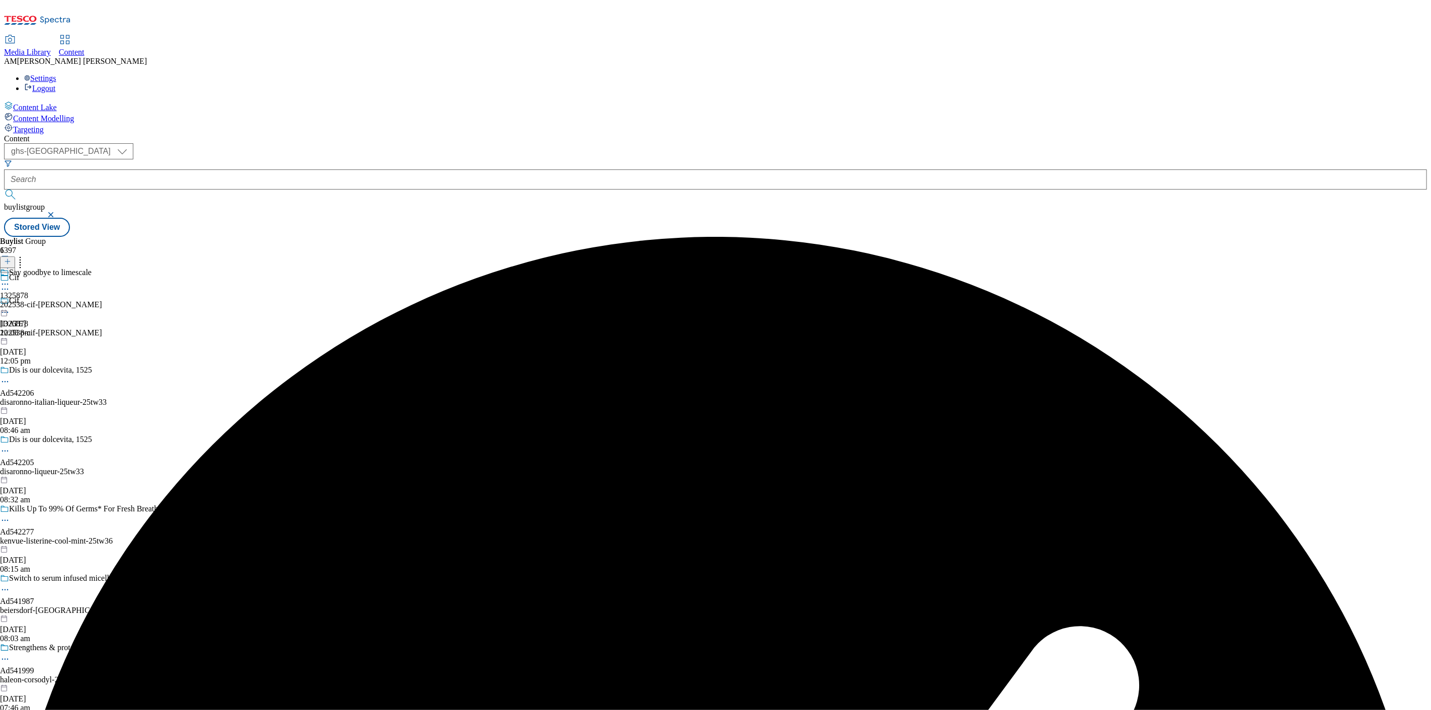
click at [102, 300] on div "202538-cif-[PERSON_NAME]" at bounding box center [51, 304] width 102 height 9
click at [11, 258] on icon at bounding box center [7, 261] width 7 height 7
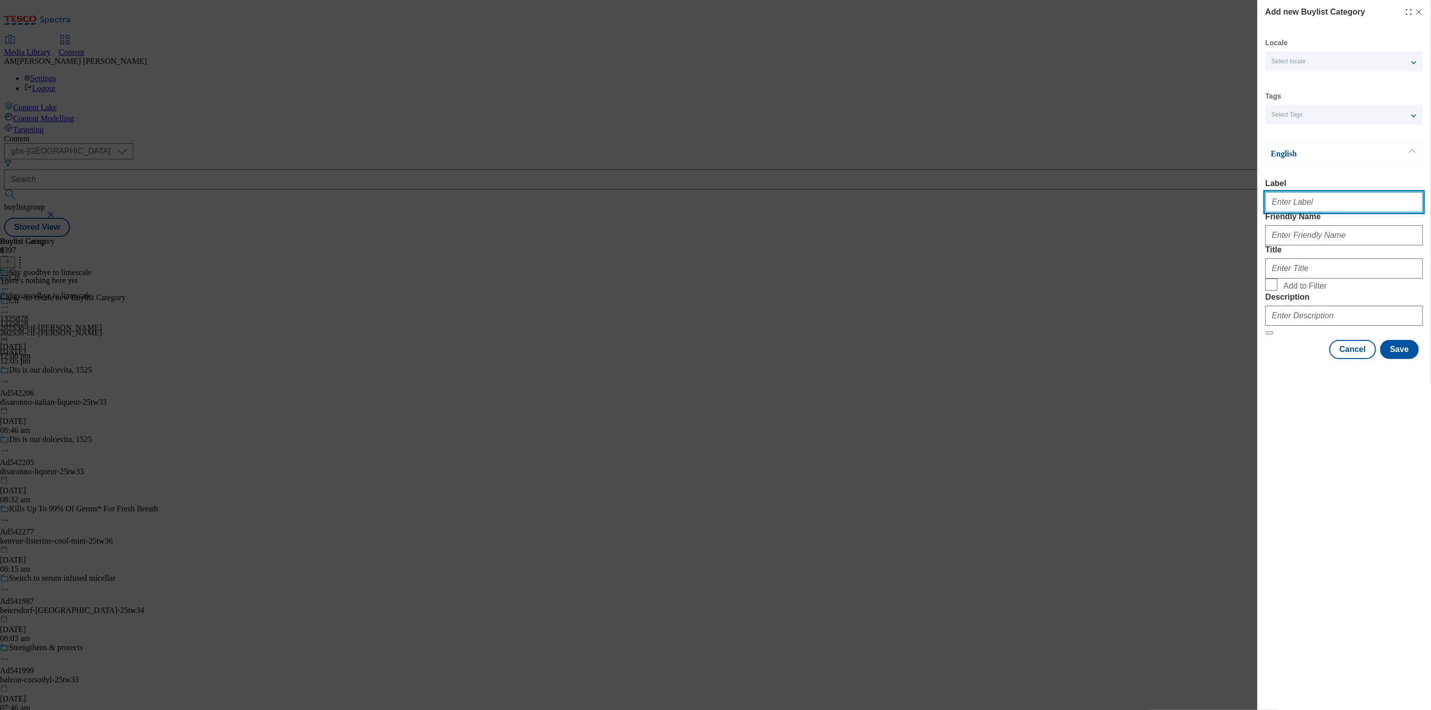
click at [1295, 209] on input "Label" at bounding box center [1343, 202] width 157 height 20
paste input "Say goodbye to limescale."
type input "Say goodbye to limescale."
drag, startPoint x: 1371, startPoint y: 207, endPoint x: 1223, endPoint y: 201, distance: 147.5
click at [1223, 201] on div "Add new Buylist Category Locale Select locale English Welsh Tags Select Tags fn…" at bounding box center [715, 355] width 1431 height 710
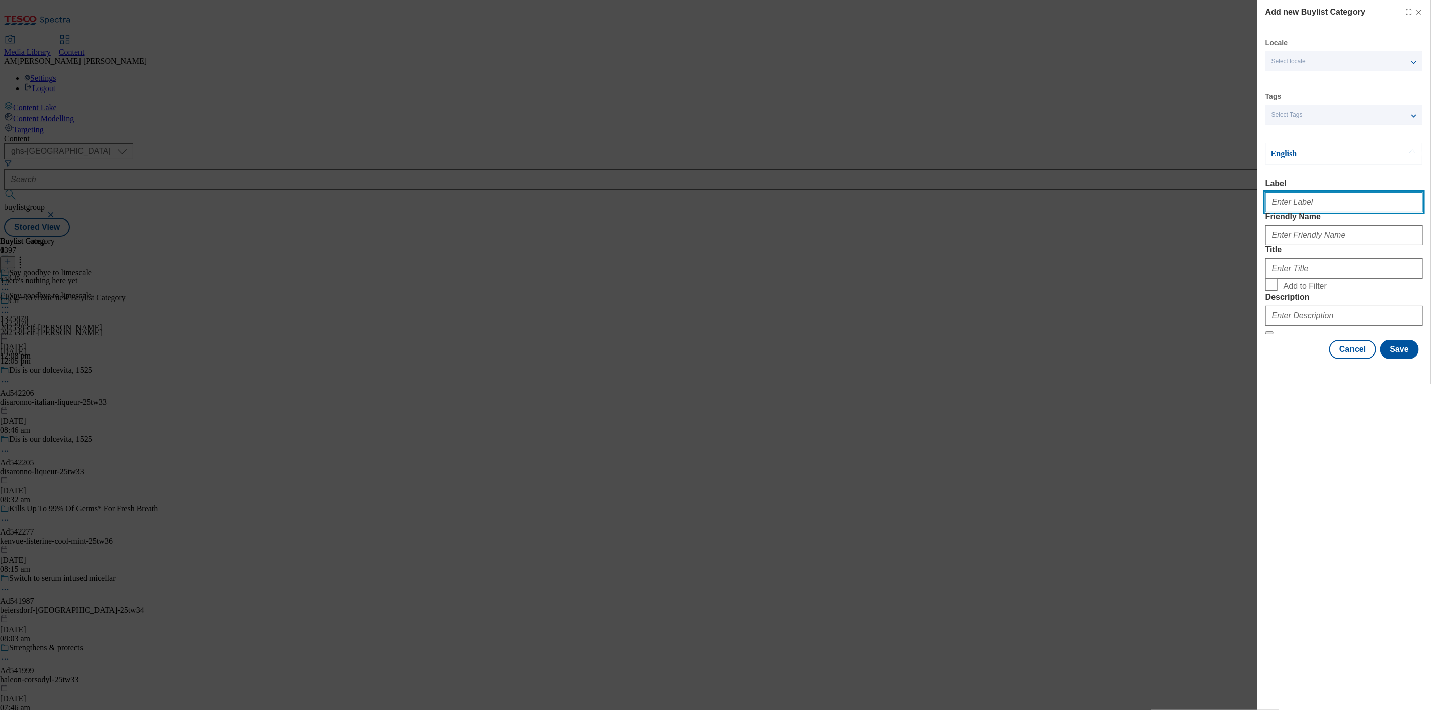
click at [1315, 201] on input "Label" at bounding box center [1343, 202] width 157 height 20
paste input "1325878"
type input "1325878"
click at [1291, 246] on input "Friendly Name" at bounding box center [1343, 235] width 157 height 20
type input "202538-cif-[PERSON_NAME]"
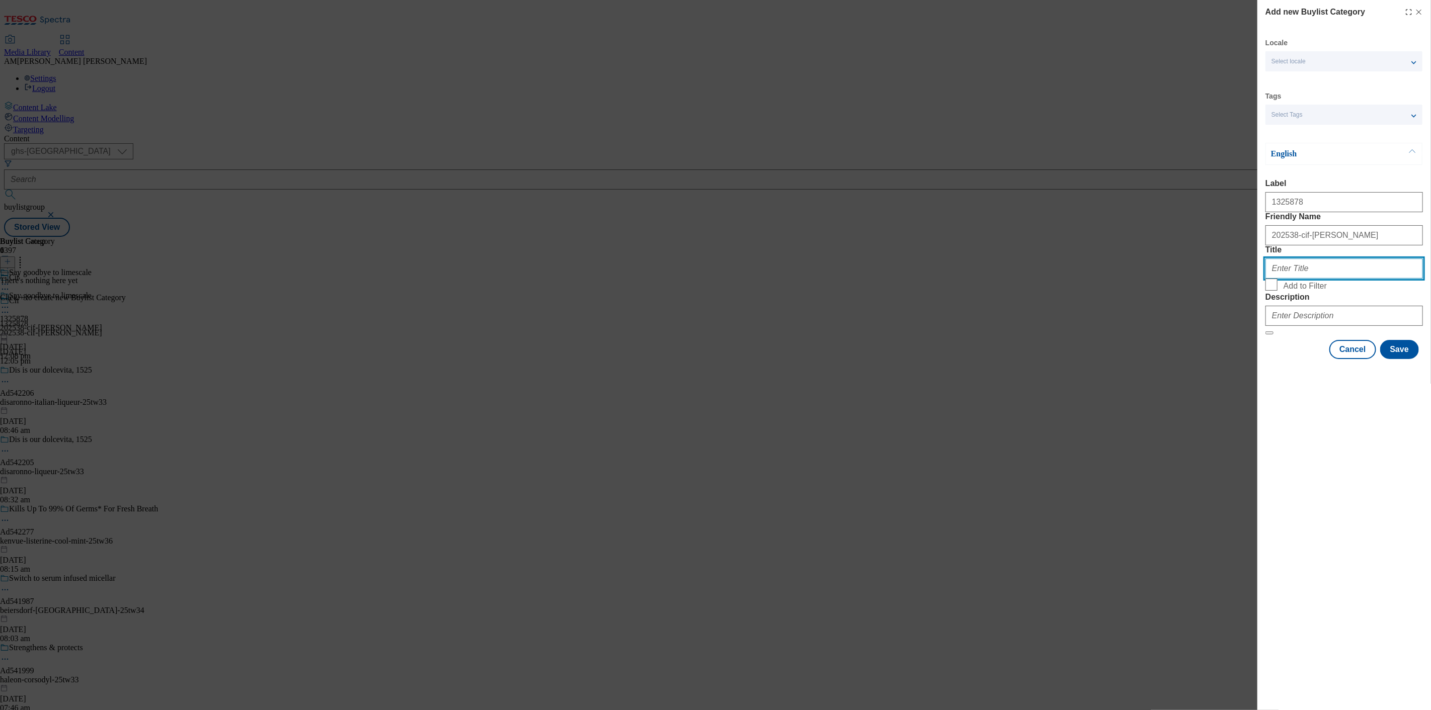
click at [1289, 279] on input "Title" at bounding box center [1343, 269] width 157 height 20
type input "Cif"
click at [1310, 326] on input "Description" at bounding box center [1343, 316] width 157 height 20
paste input "1325878"
type input "1325878"
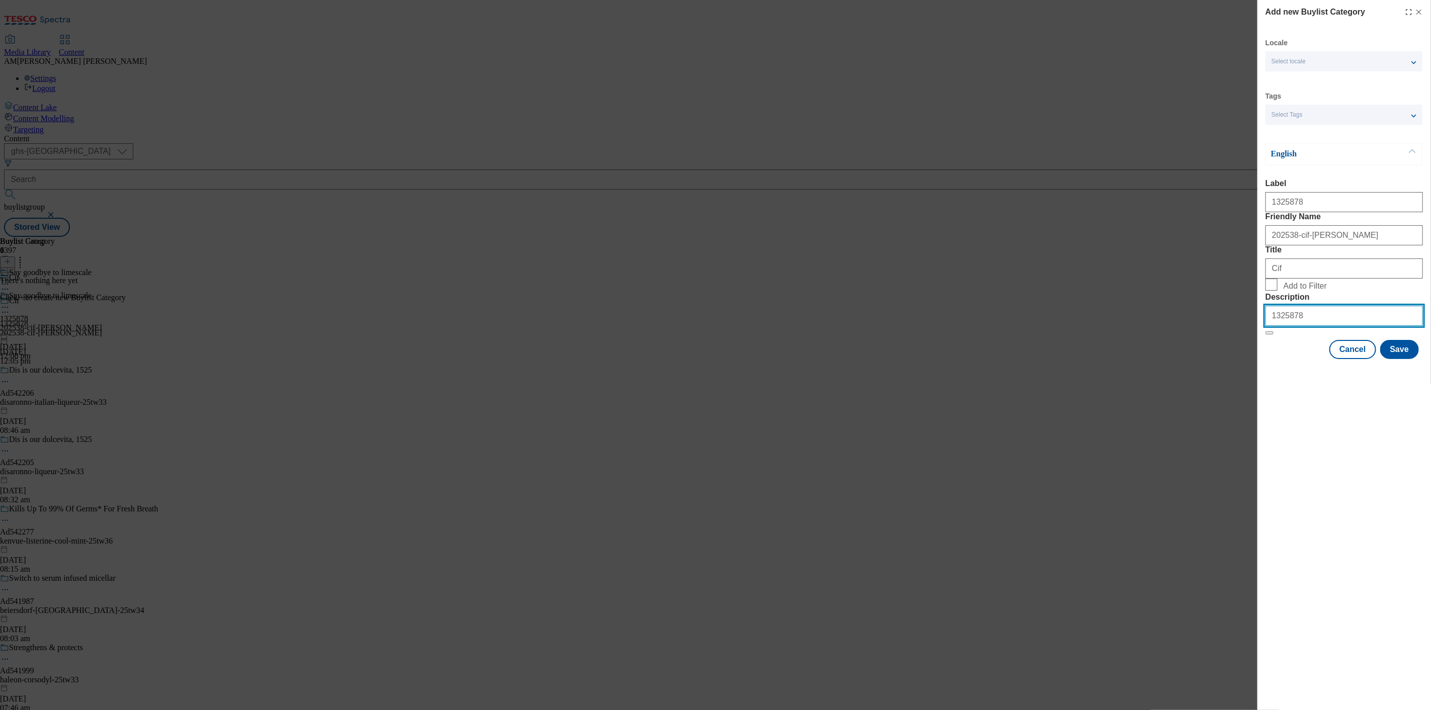
drag, startPoint x: 1325, startPoint y: 379, endPoint x: 1258, endPoint y: 382, distance: 67.0
click at [1258, 361] on div "Add new Buylist Category Locale Select locale English Welsh Tags Select Tags fn…" at bounding box center [1344, 180] width 174 height 361
click at [1280, 326] on input "Description" at bounding box center [1343, 316] width 157 height 20
paste input "Say goodbye to limescale."
type input "Say goodbye to limescale"
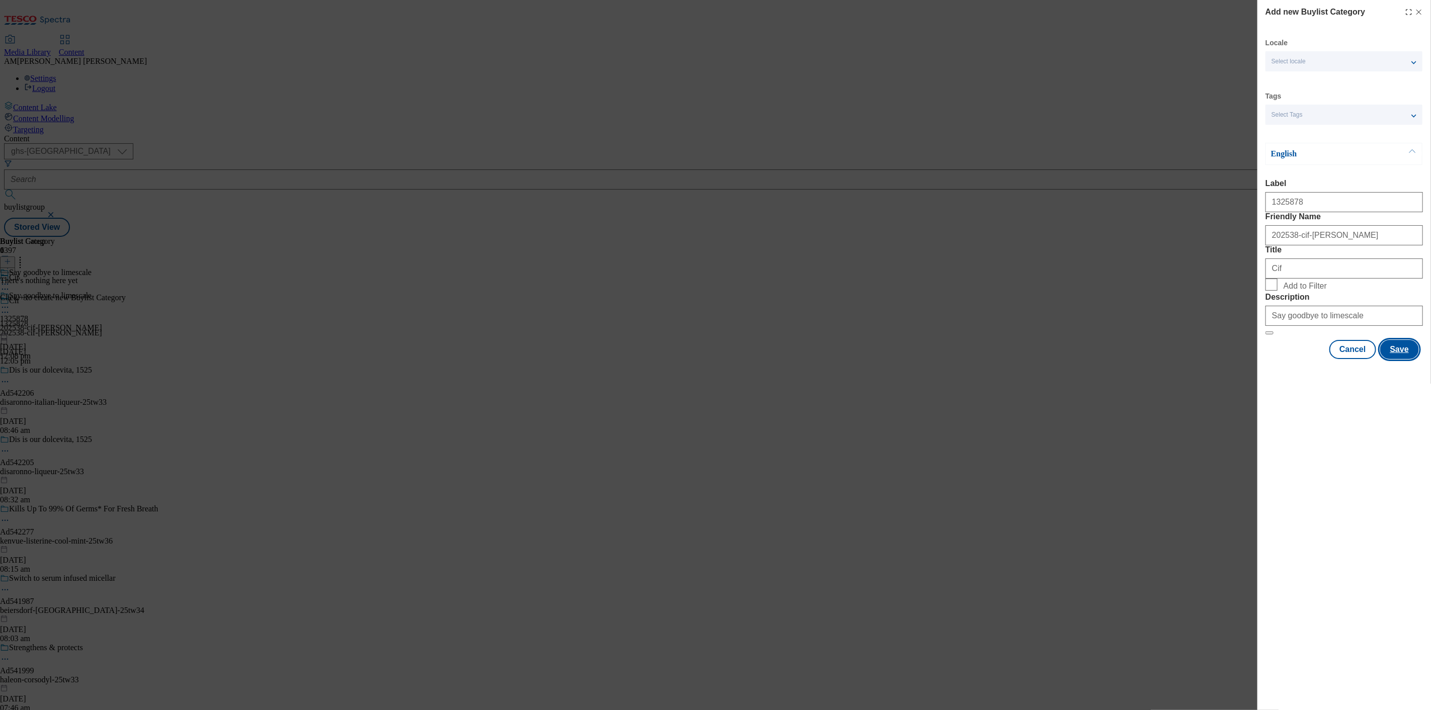
click at [1411, 359] on button "Save" at bounding box center [1399, 349] width 39 height 19
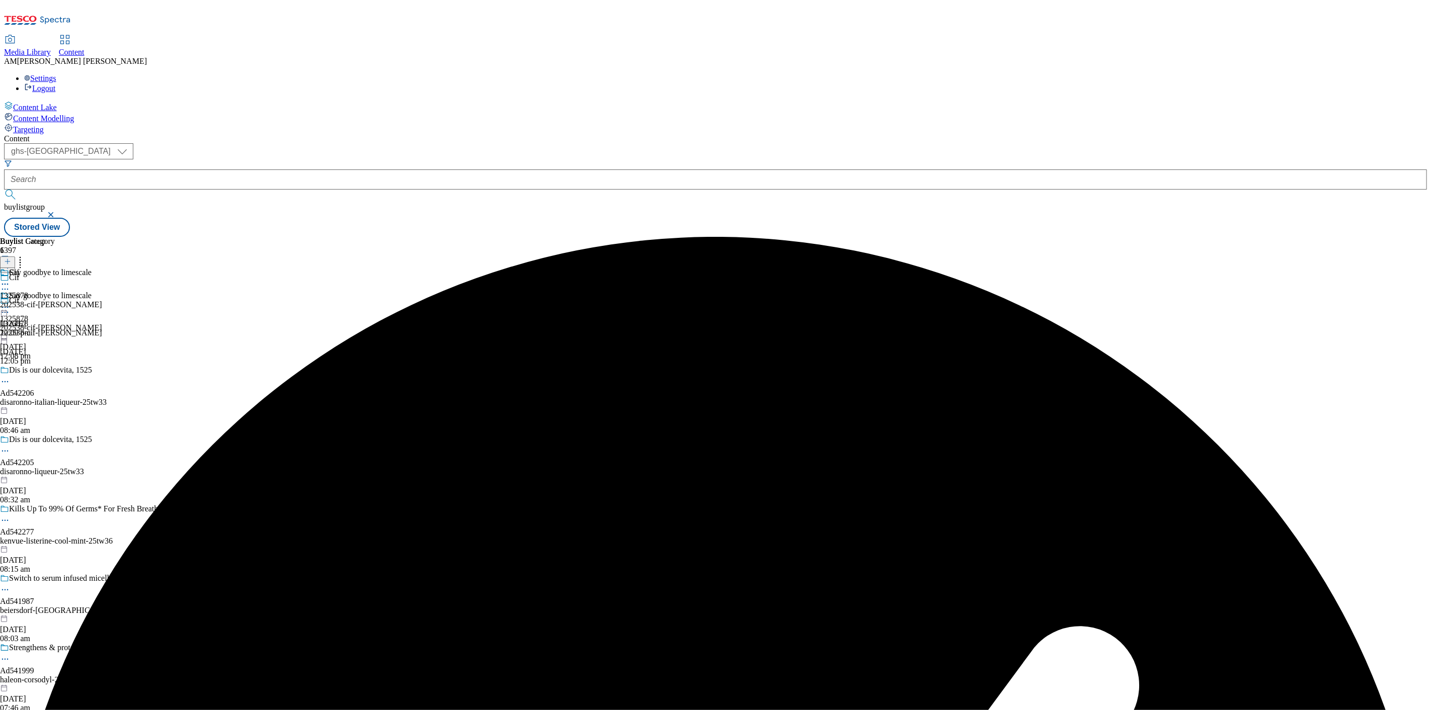
click at [102, 300] on div "202538-cif-[PERSON_NAME]" at bounding box center [51, 304] width 102 height 9
click at [11, 258] on icon at bounding box center [7, 261] width 7 height 7
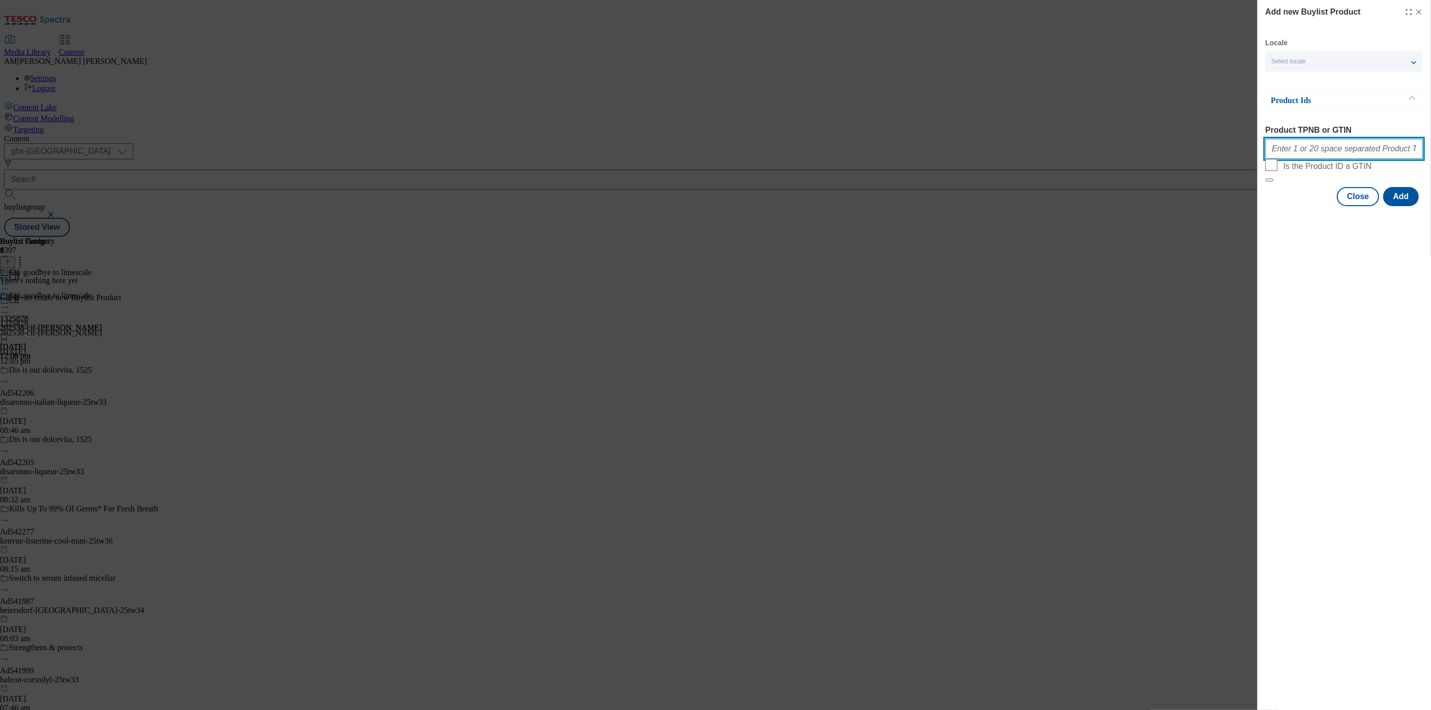
click at [1284, 146] on input "Product TPNB or GTIN" at bounding box center [1343, 149] width 157 height 20
paste input "82669072"
type input "82669072"
click at [1415, 206] on button "Add" at bounding box center [1401, 196] width 36 height 19
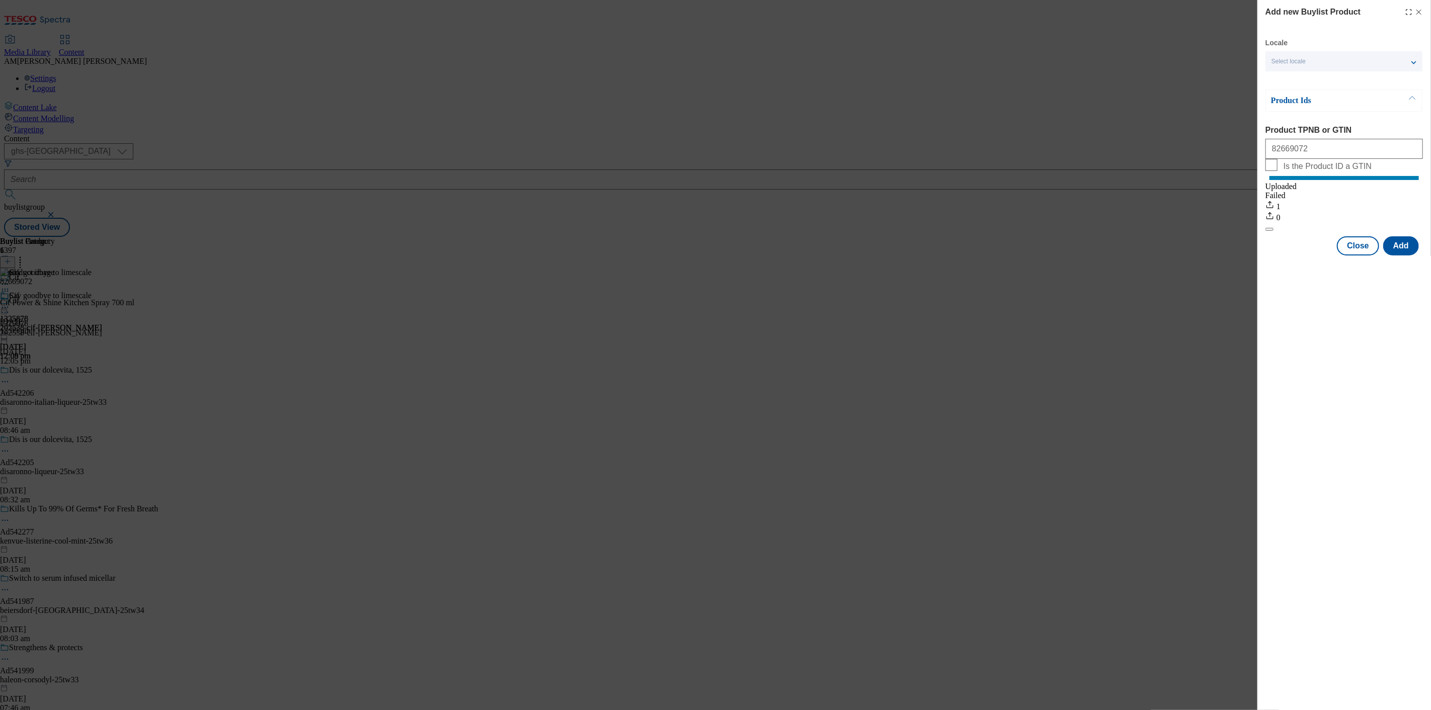
click at [1420, 13] on line "Modal" at bounding box center [1419, 12] width 5 height 5
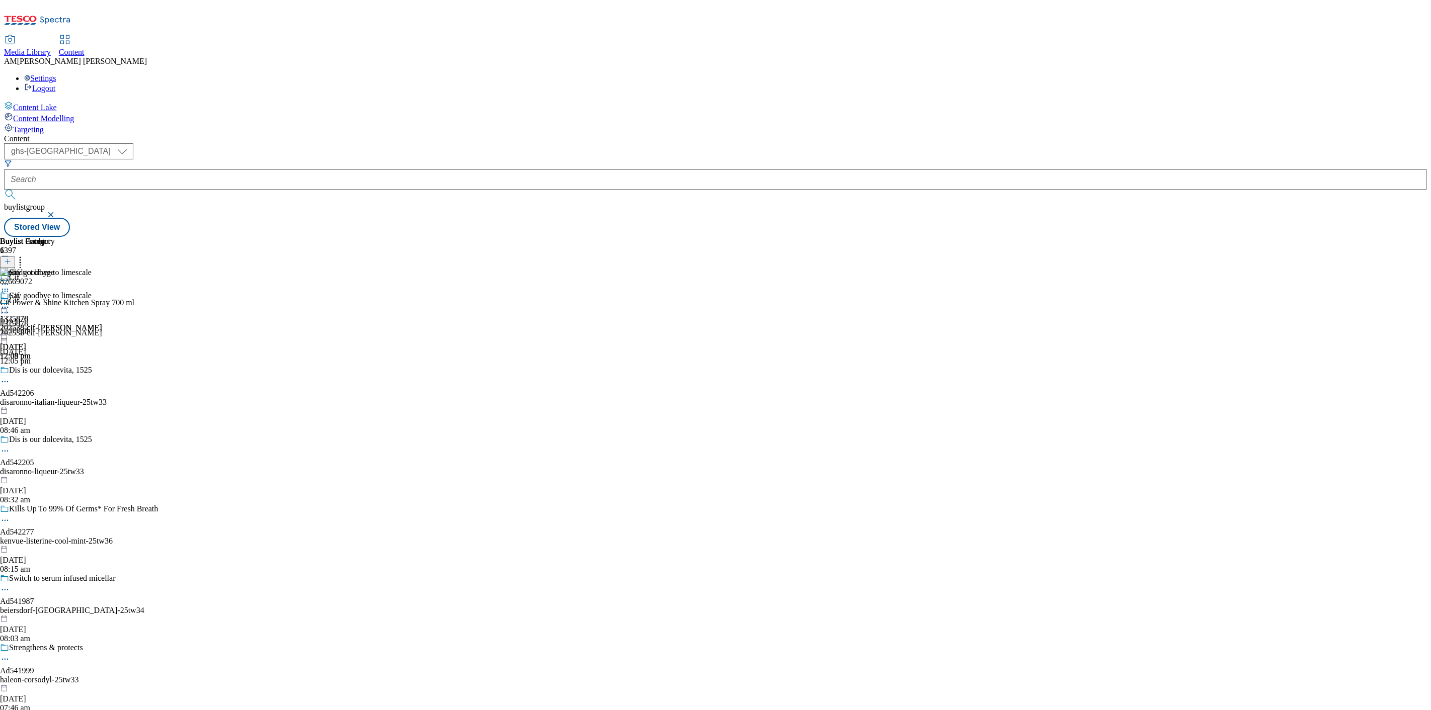
click at [102, 291] on div "Cif 1325878 202538-cif-[PERSON_NAME] [DATE] 12:09 pm" at bounding box center [51, 325] width 102 height 69
click at [10, 302] on icon at bounding box center [5, 307] width 10 height 10
click at [55, 371] on span "Preview" at bounding box center [43, 375] width 24 height 8
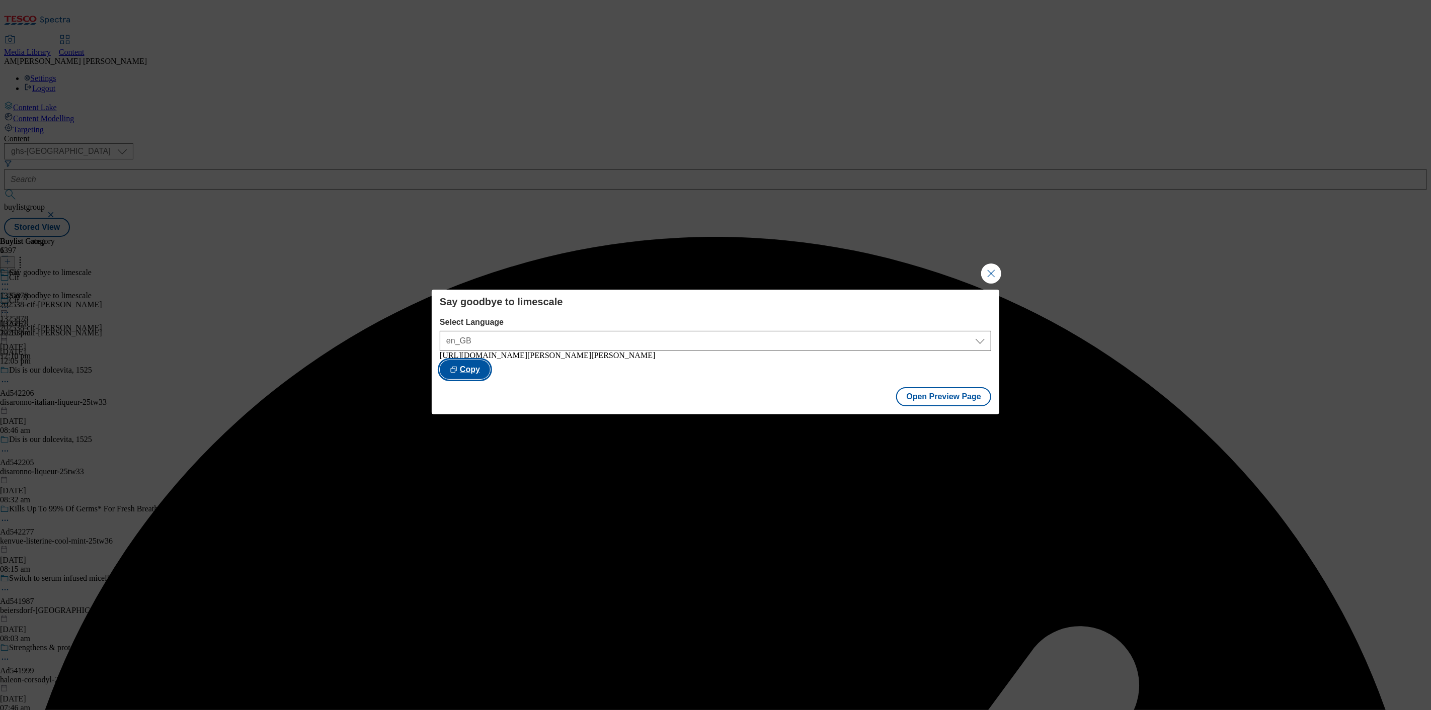
click at [490, 375] on button "Copy" at bounding box center [465, 369] width 50 height 19
click at [989, 278] on button "Close Modal" at bounding box center [991, 274] width 20 height 20
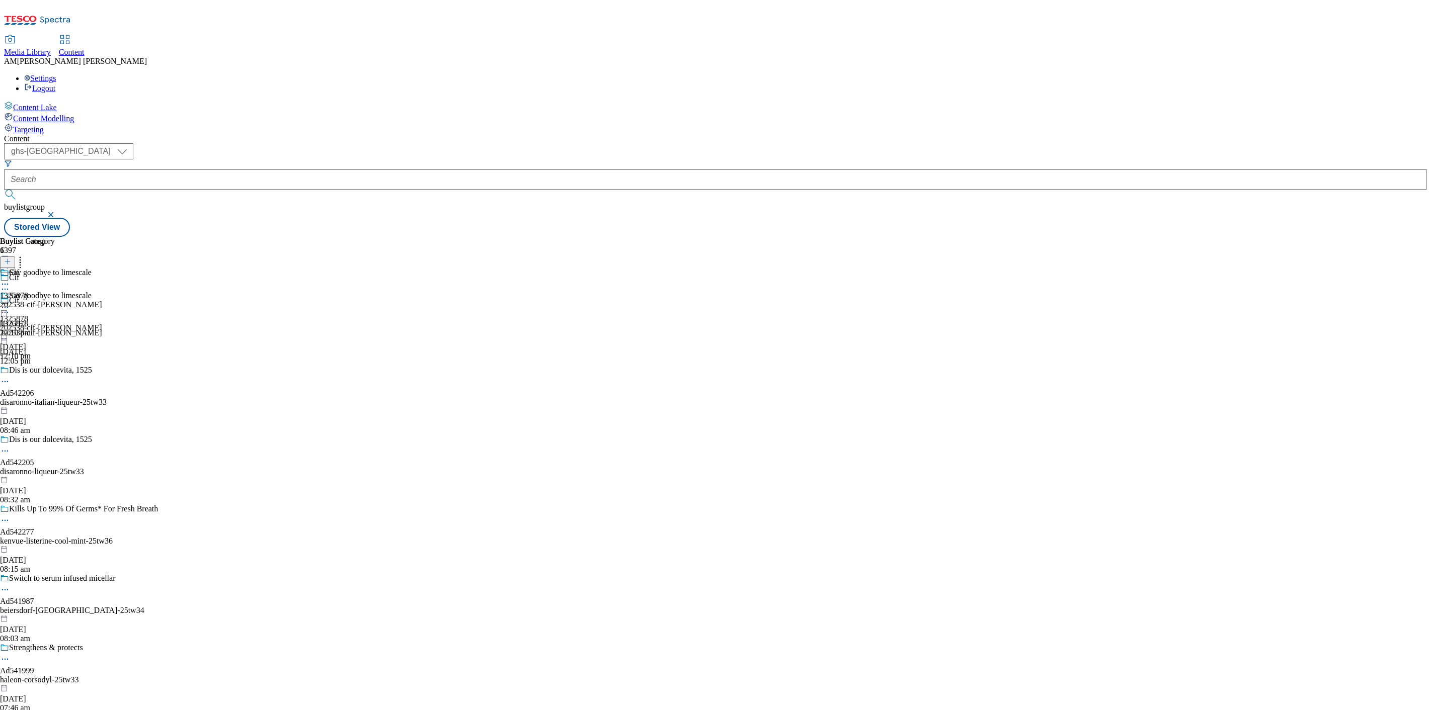
click at [102, 268] on div "Cif 1325878 202538-cif-[PERSON_NAME] [DATE] 12:10 pm" at bounding box center [51, 302] width 102 height 69
click at [10, 302] on icon at bounding box center [5, 307] width 10 height 10
click at [53, 406] on span "Publish" at bounding box center [42, 410] width 22 height 8
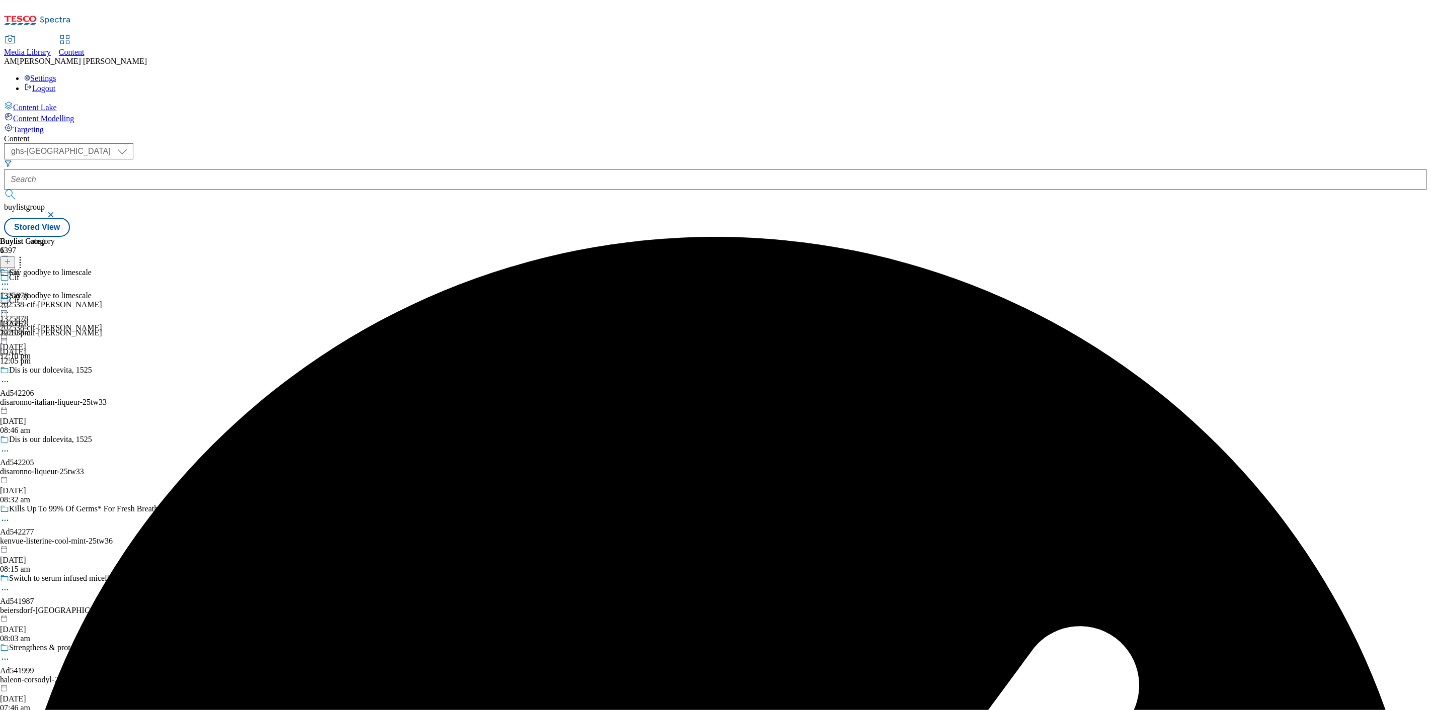
click at [102, 268] on div "Cif 1325878 202538-cif-[PERSON_NAME] [DATE] 12:10 pm" at bounding box center [51, 302] width 102 height 69
click at [10, 302] on icon at bounding box center [5, 307] width 10 height 10
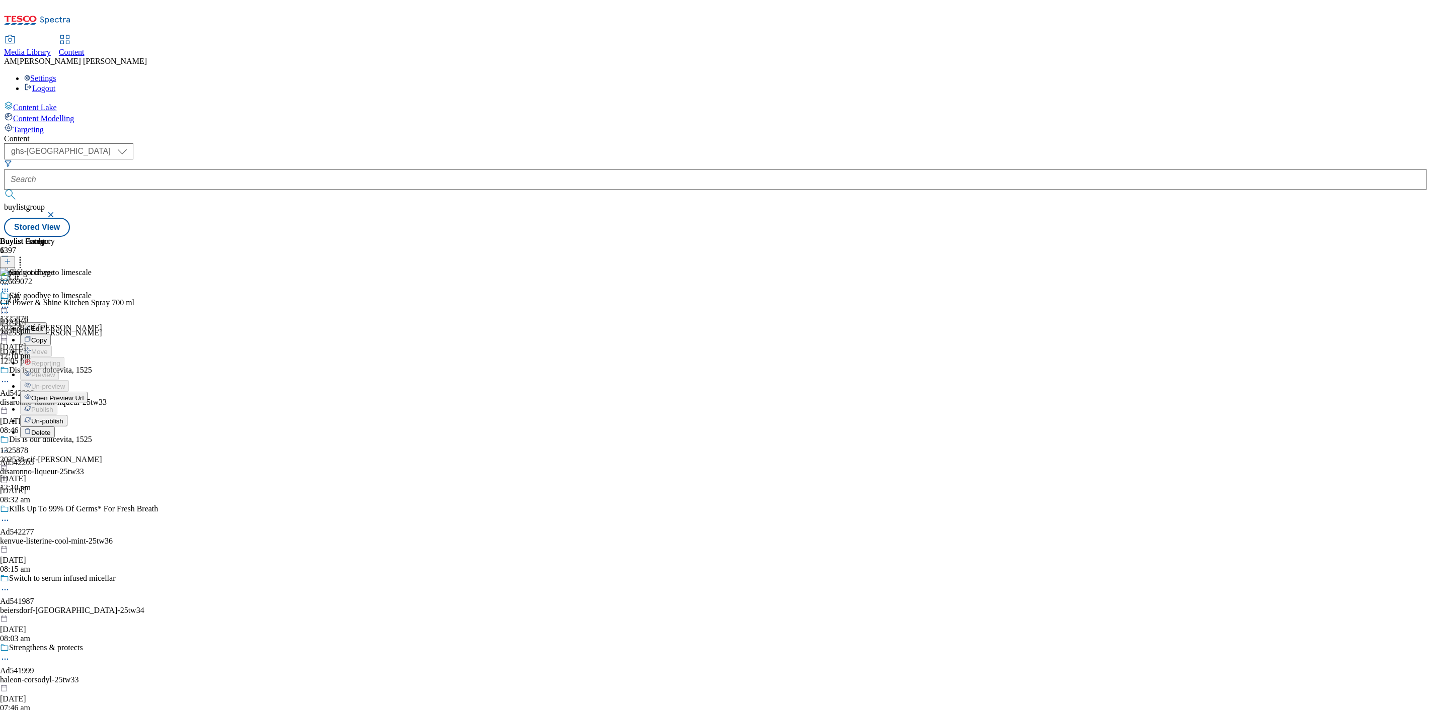
click at [84, 394] on span "Open Preview Url" at bounding box center [57, 398] width 52 height 8
